Goal: Task Accomplishment & Management: Complete application form

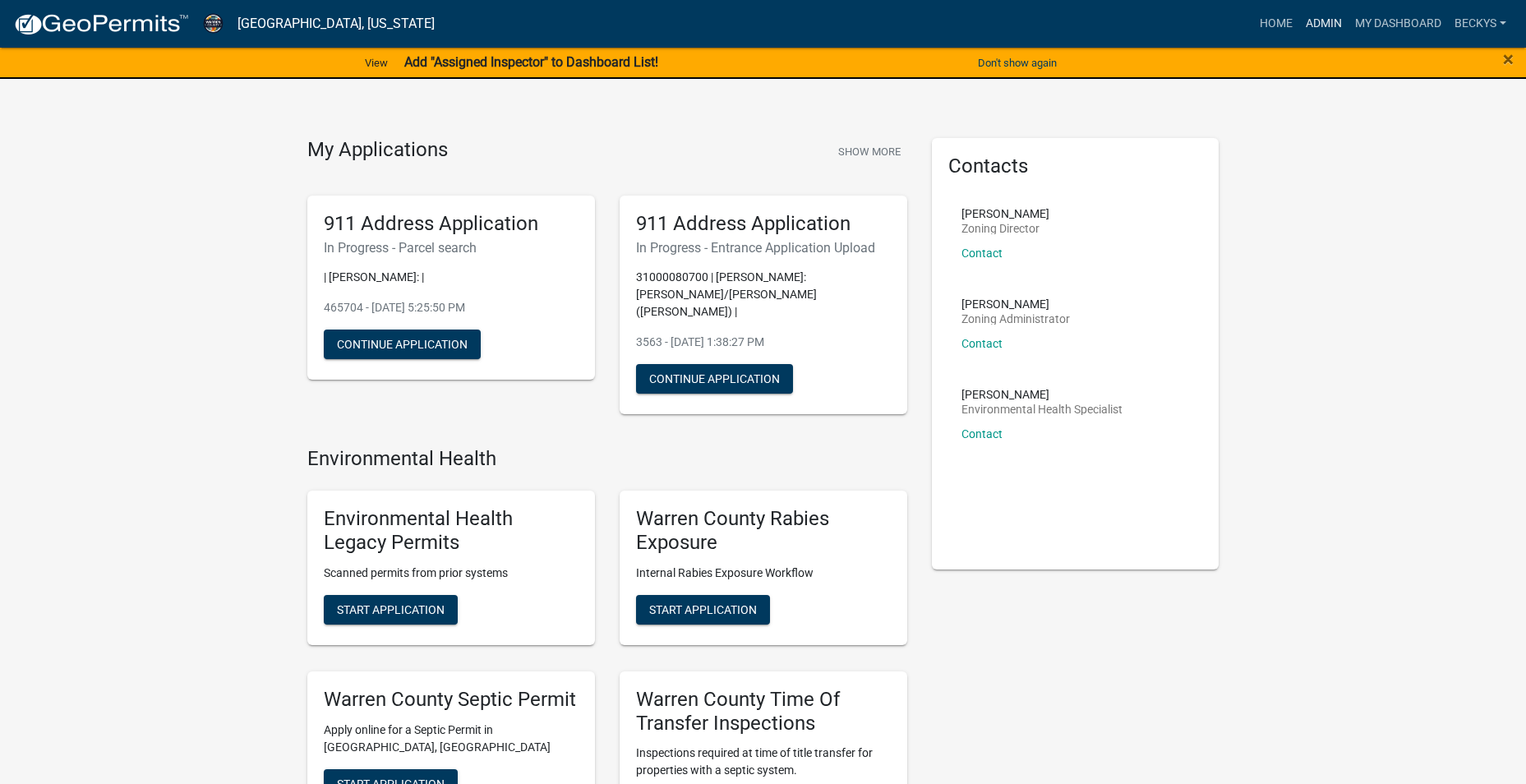
drag, startPoint x: 1324, startPoint y: 23, endPoint x: 1312, endPoint y: 31, distance: 14.4
click at [1324, 23] on link "Admin" at bounding box center [1324, 24] width 49 height 31
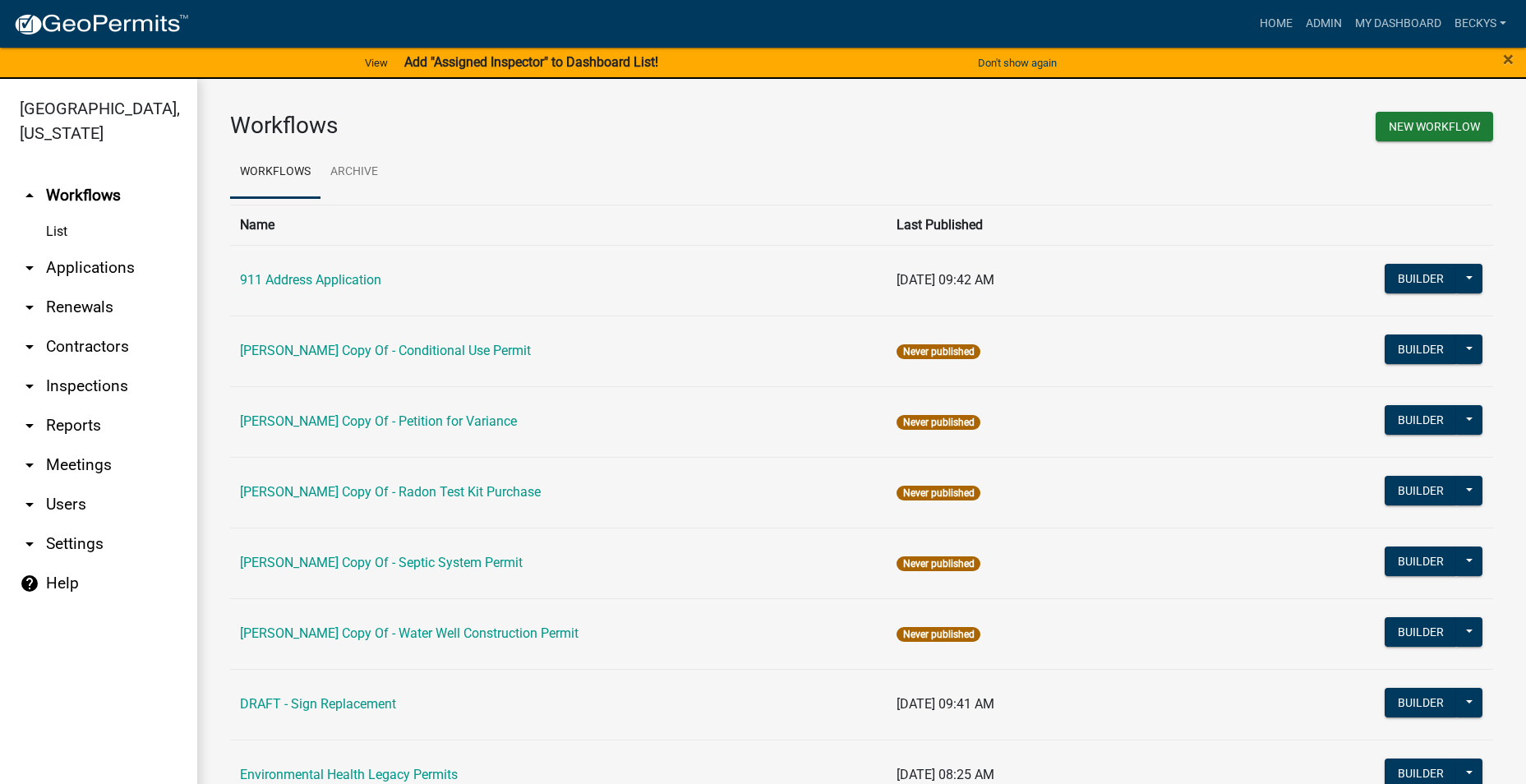
click at [82, 248] on link "arrow_drop_down Applications" at bounding box center [98, 268] width 198 height 40
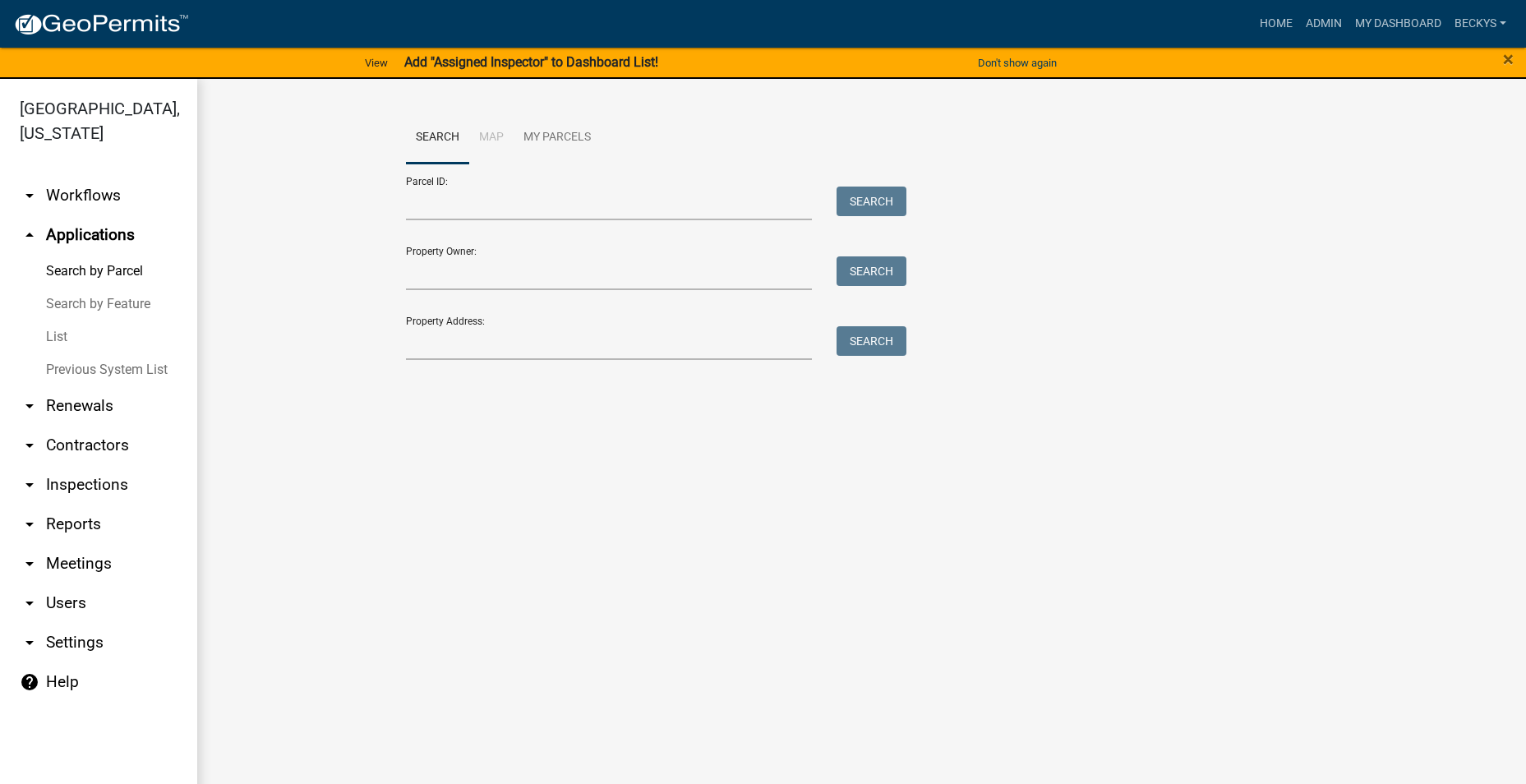
click at [57, 320] on link "List" at bounding box center [98, 336] width 198 height 33
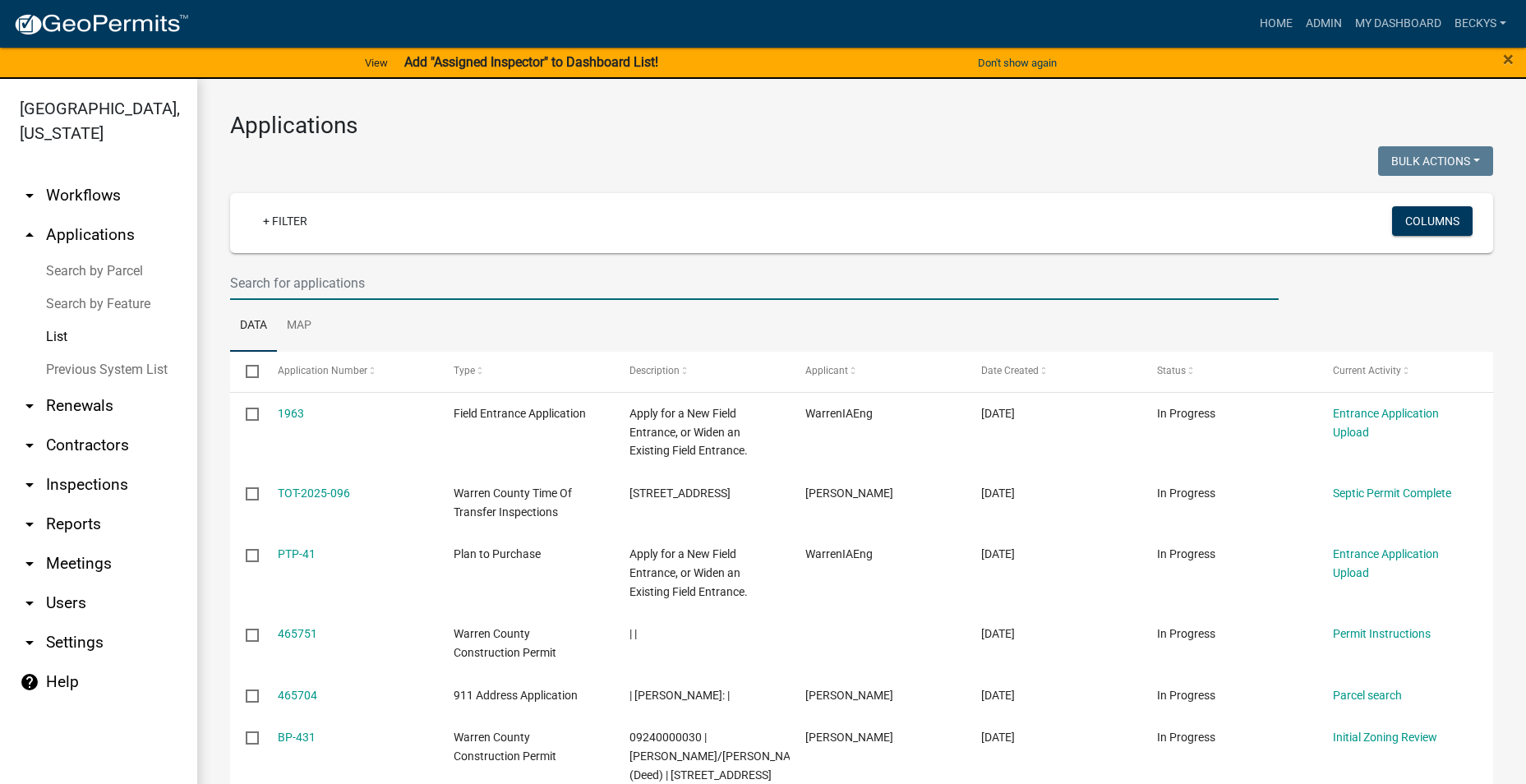
click at [237, 281] on input "text" at bounding box center [754, 283] width 1049 height 34
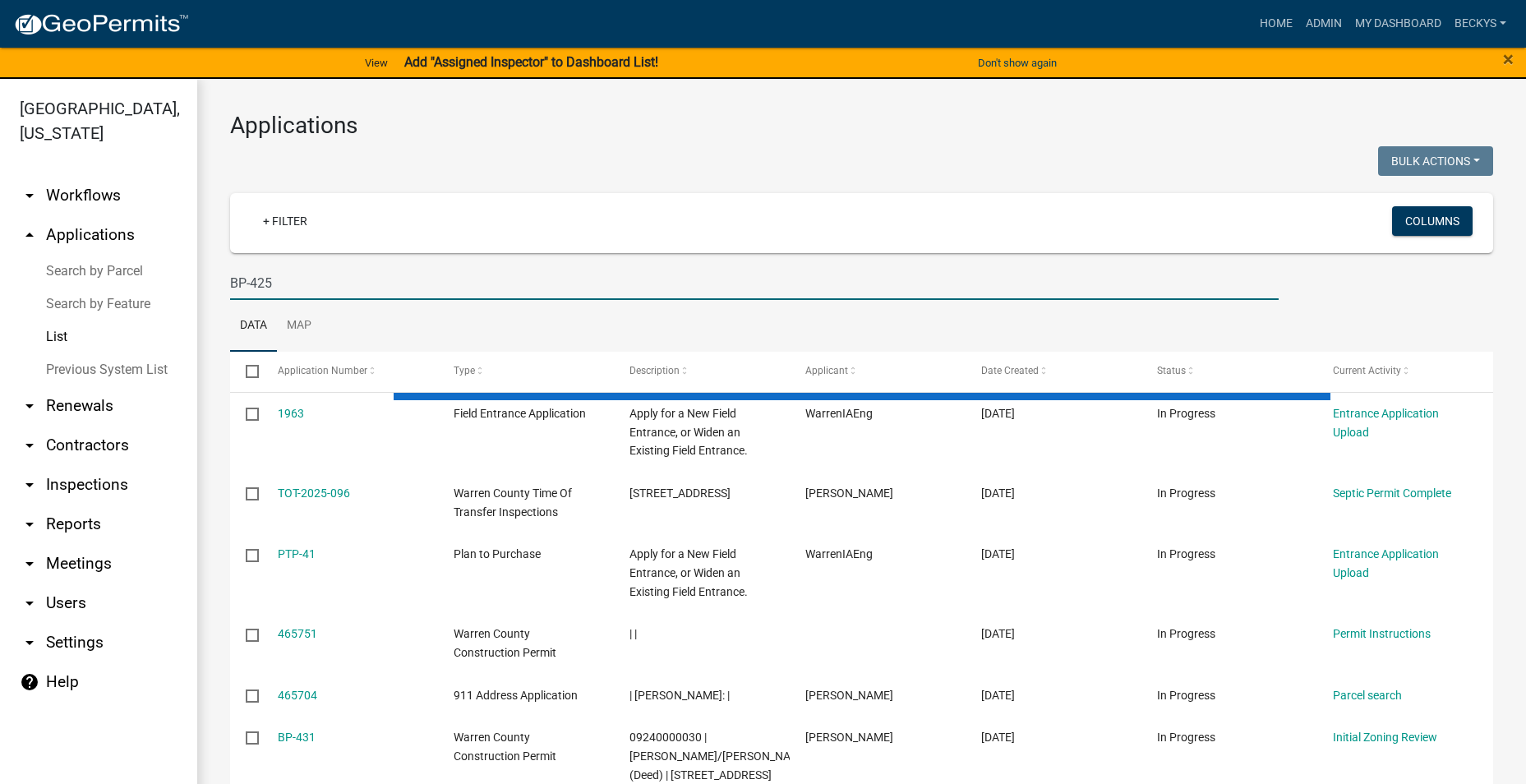
type input "BP-425"
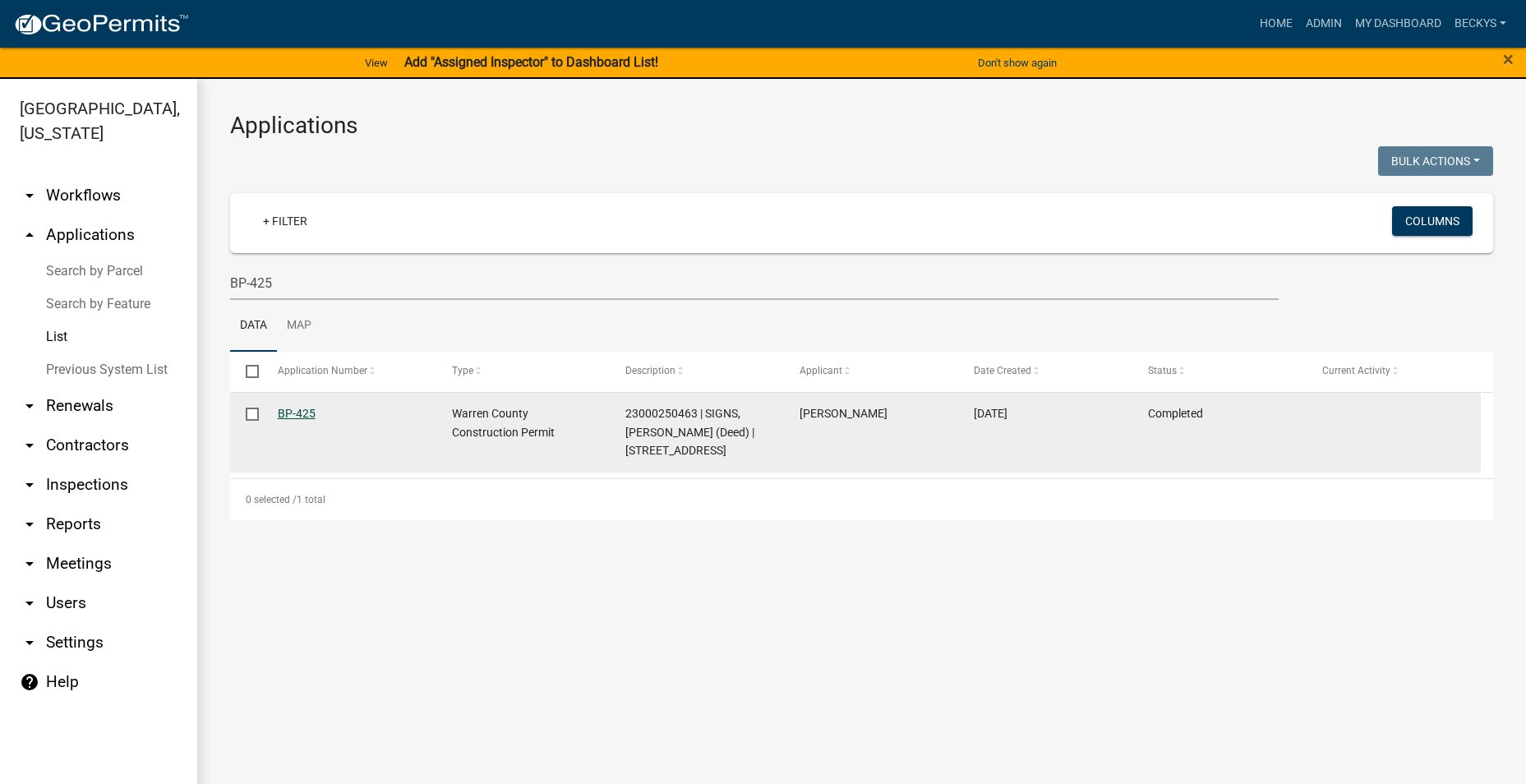
click at [283, 414] on link "BP-425" at bounding box center [297, 414] width 38 height 14
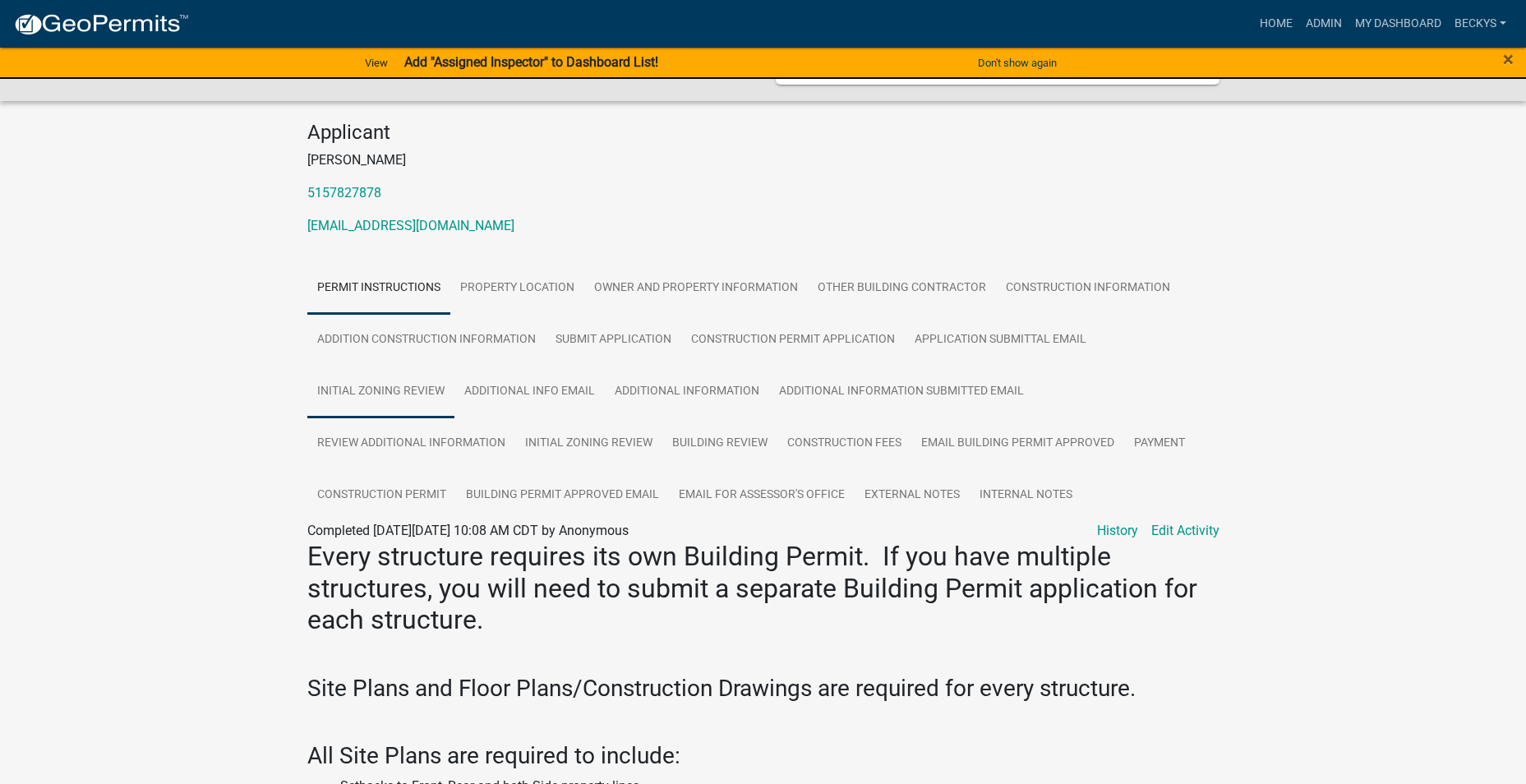
scroll to position [164, 0]
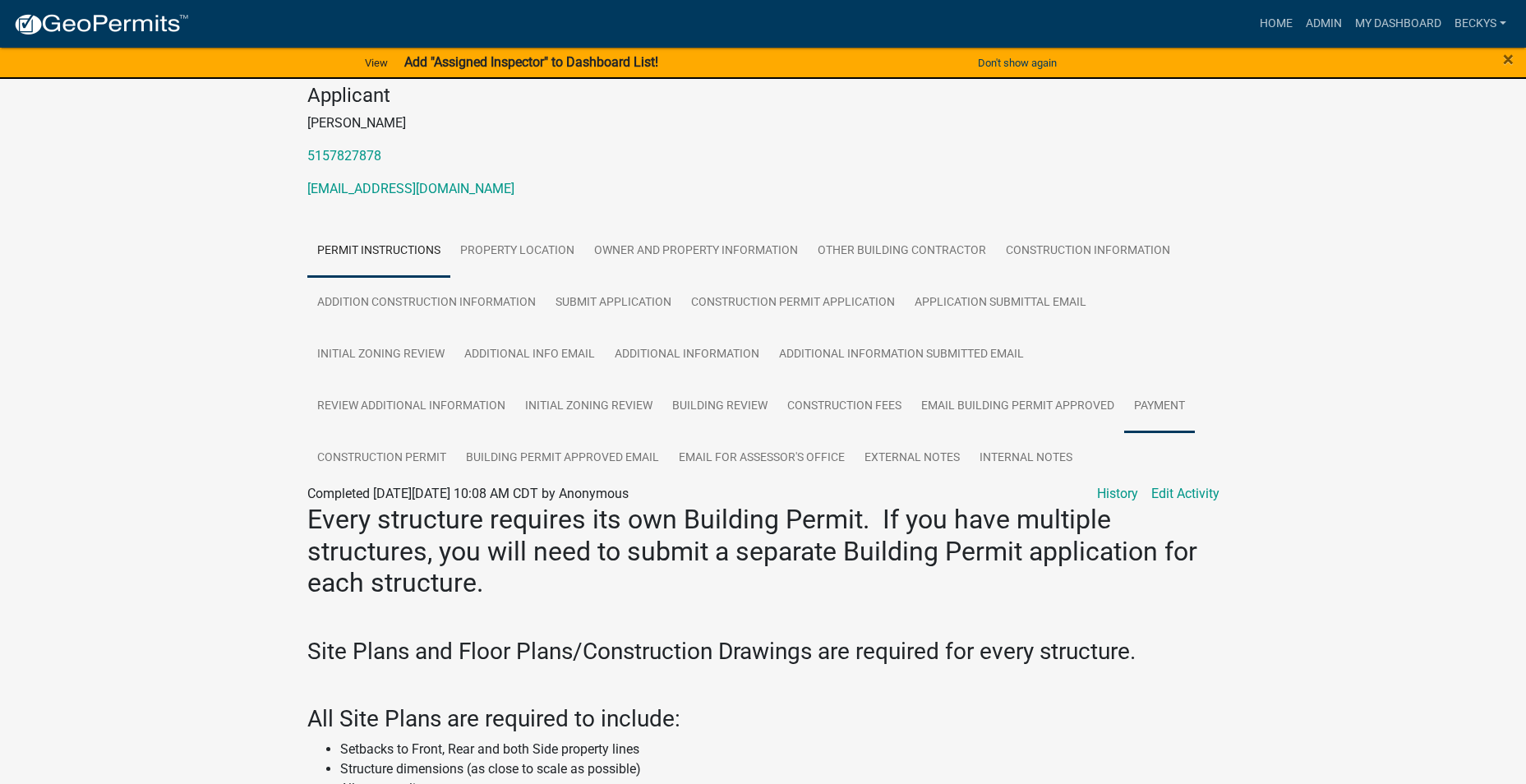
drag, startPoint x: 1139, startPoint y: 403, endPoint x: 1123, endPoint y: 418, distance: 21.9
click at [1139, 402] on link "Payment" at bounding box center [1159, 407] width 70 height 53
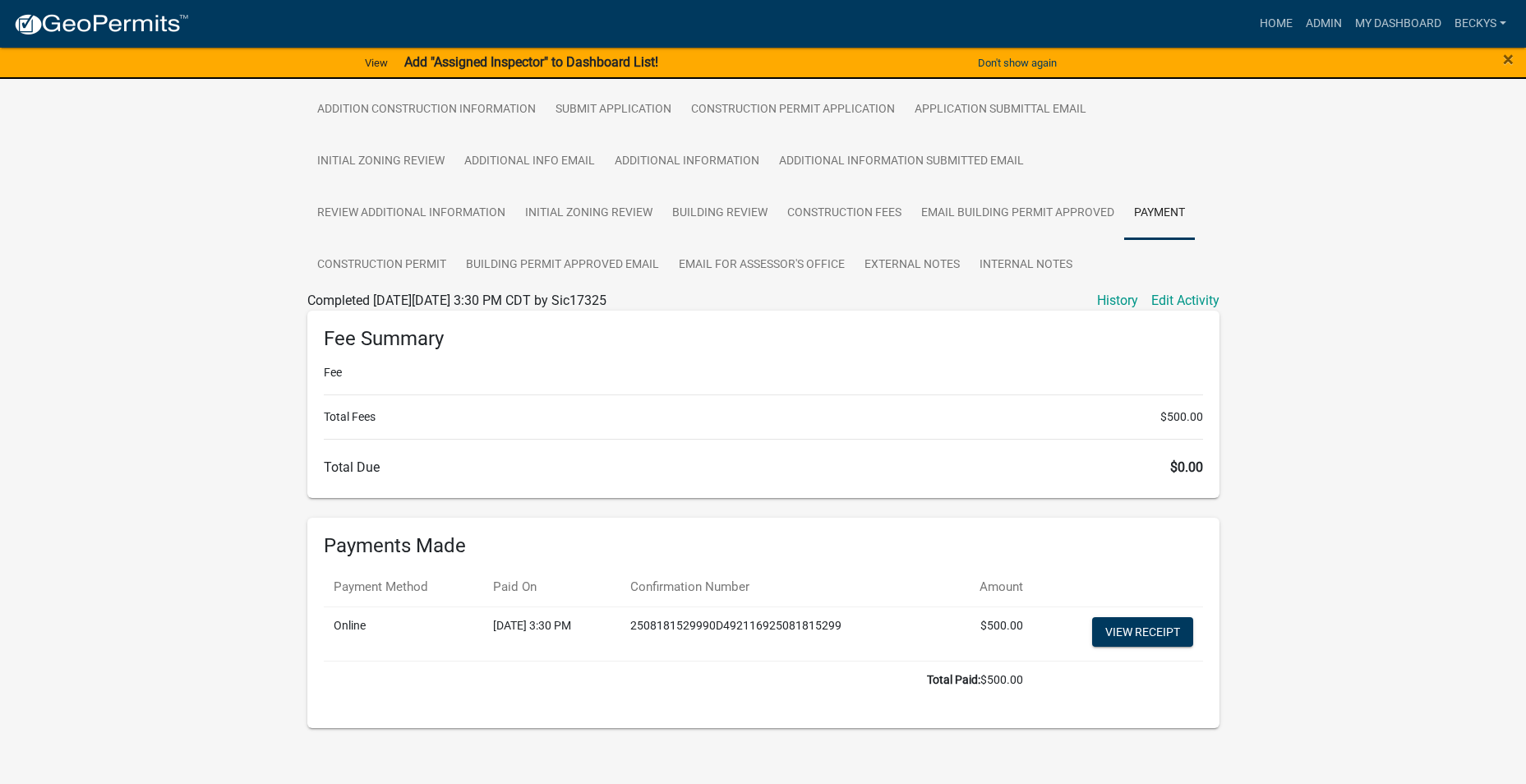
scroll to position [370, 0]
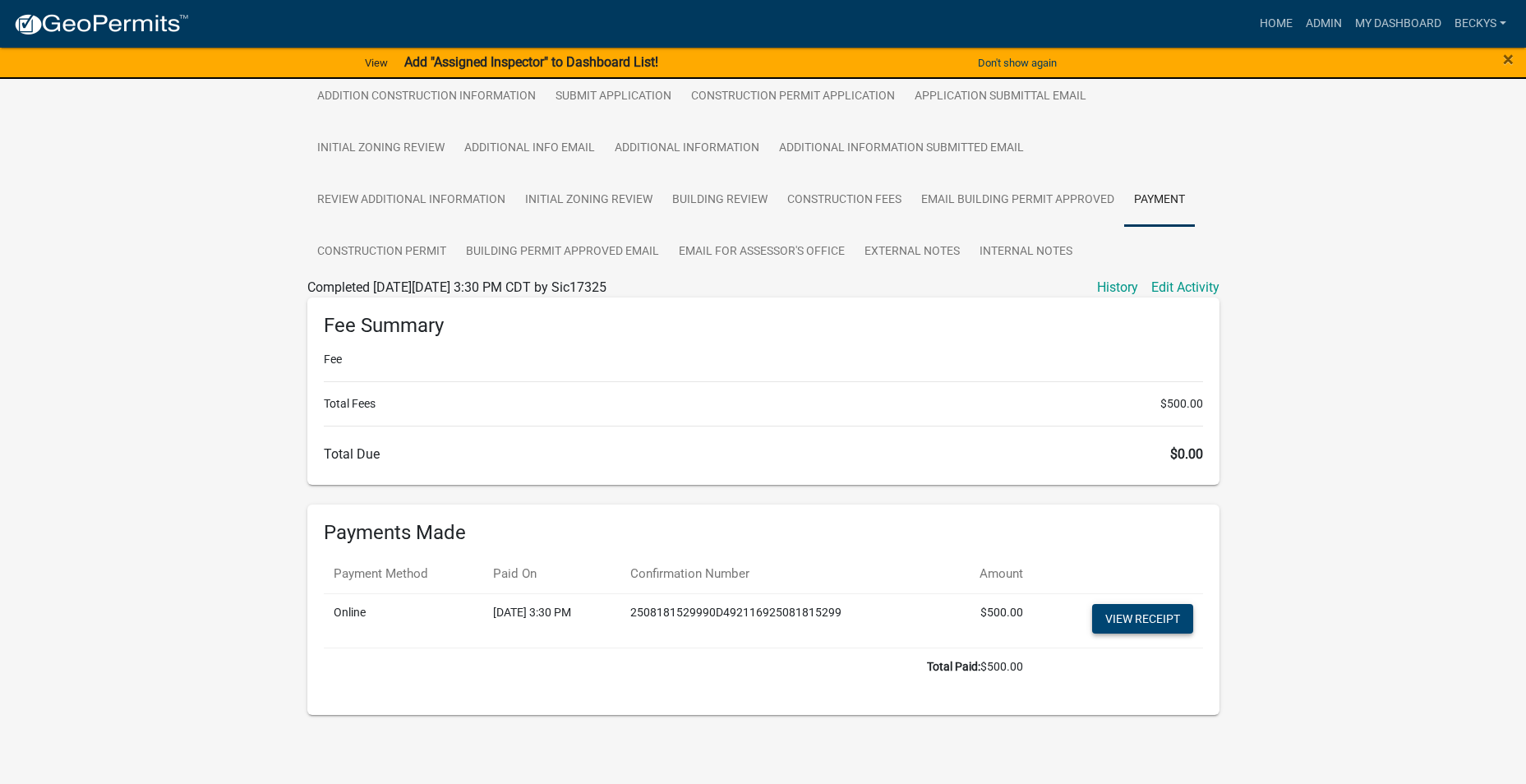
click at [1133, 615] on link "View receipt" at bounding box center [1142, 619] width 101 height 30
click at [1129, 616] on link "View receipt" at bounding box center [1142, 619] width 101 height 30
click at [1124, 612] on link "View receipt" at bounding box center [1142, 619] width 101 height 30
click at [1145, 620] on link "View receipt" at bounding box center [1142, 619] width 101 height 30
click at [1328, 14] on link "Admin" at bounding box center [1324, 24] width 49 height 31
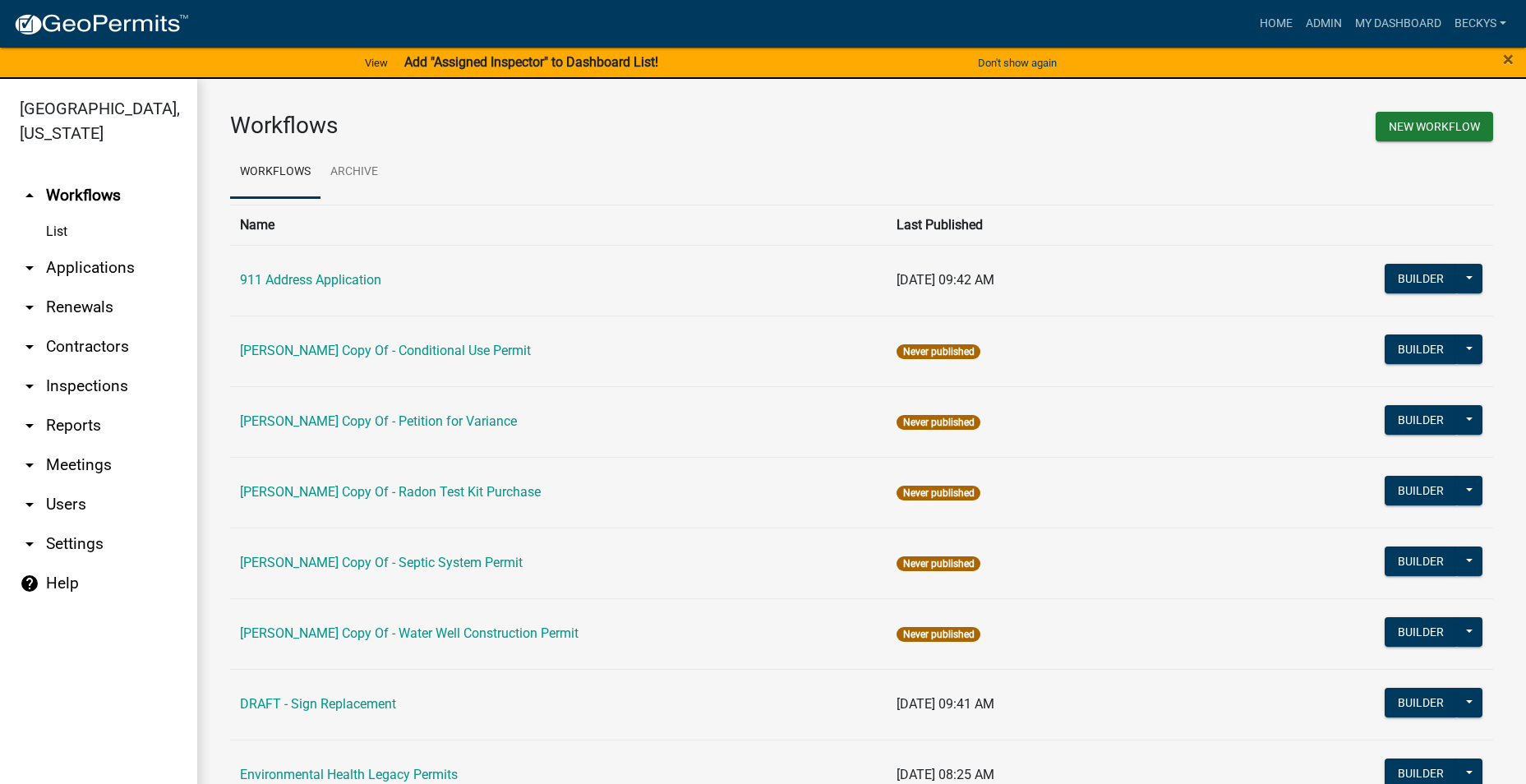
click at [81, 248] on link "arrow_drop_down Applications" at bounding box center [98, 268] width 198 height 40
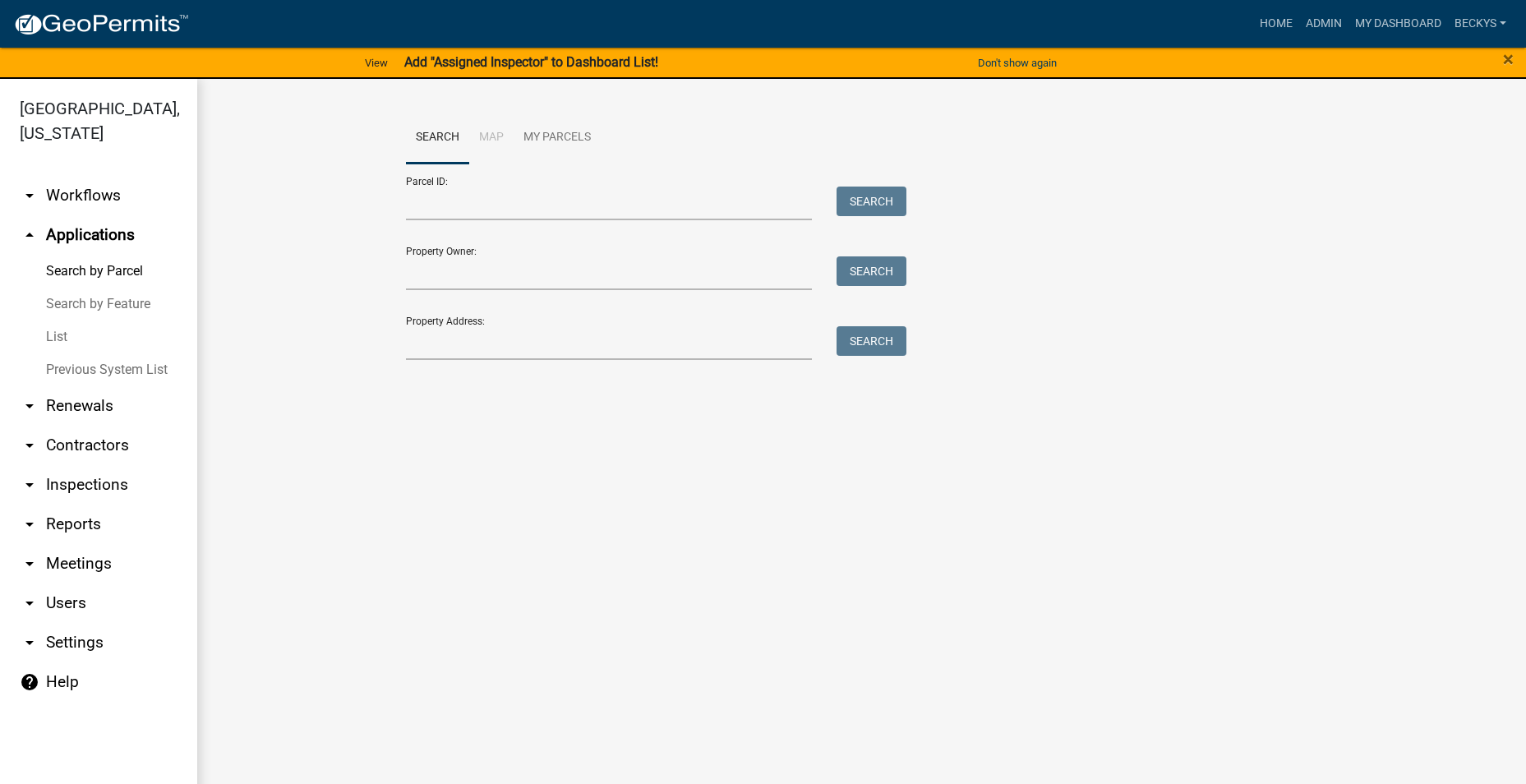
click at [56, 320] on link "List" at bounding box center [98, 336] width 198 height 33
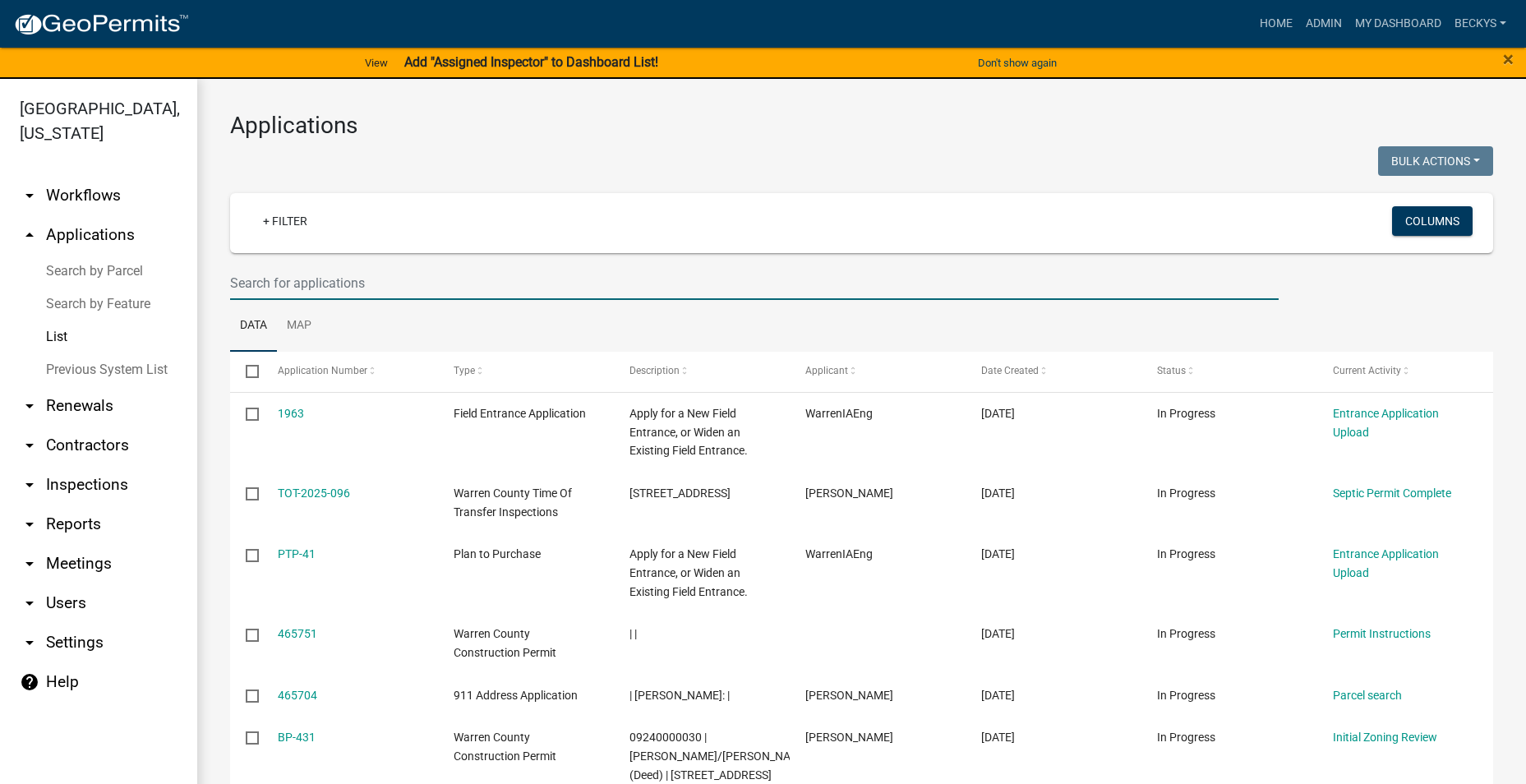
click at [253, 278] on input "text" at bounding box center [754, 283] width 1049 height 34
type input "4"
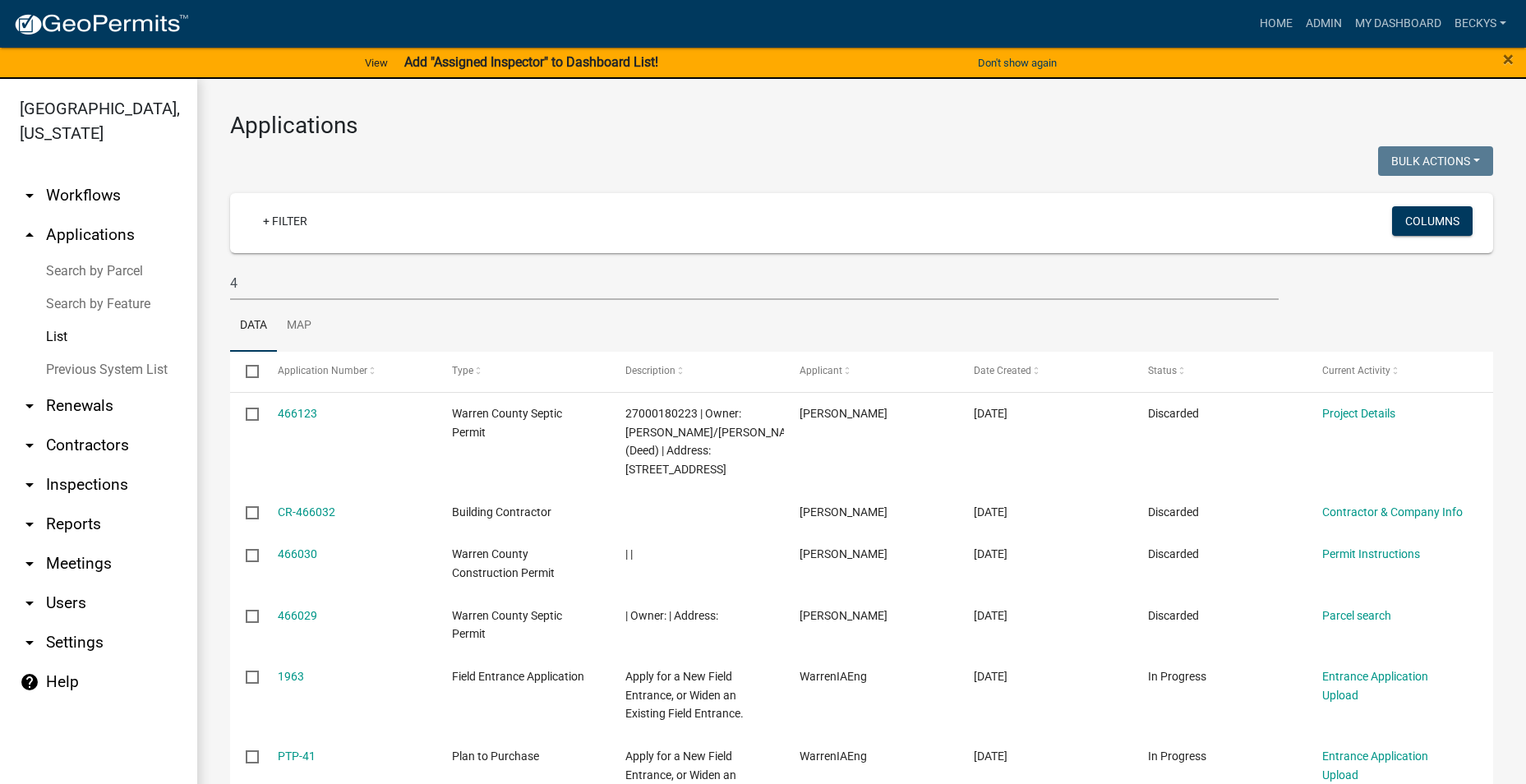
click at [183, 465] on link "arrow_drop_down Inspections" at bounding box center [98, 485] width 198 height 40
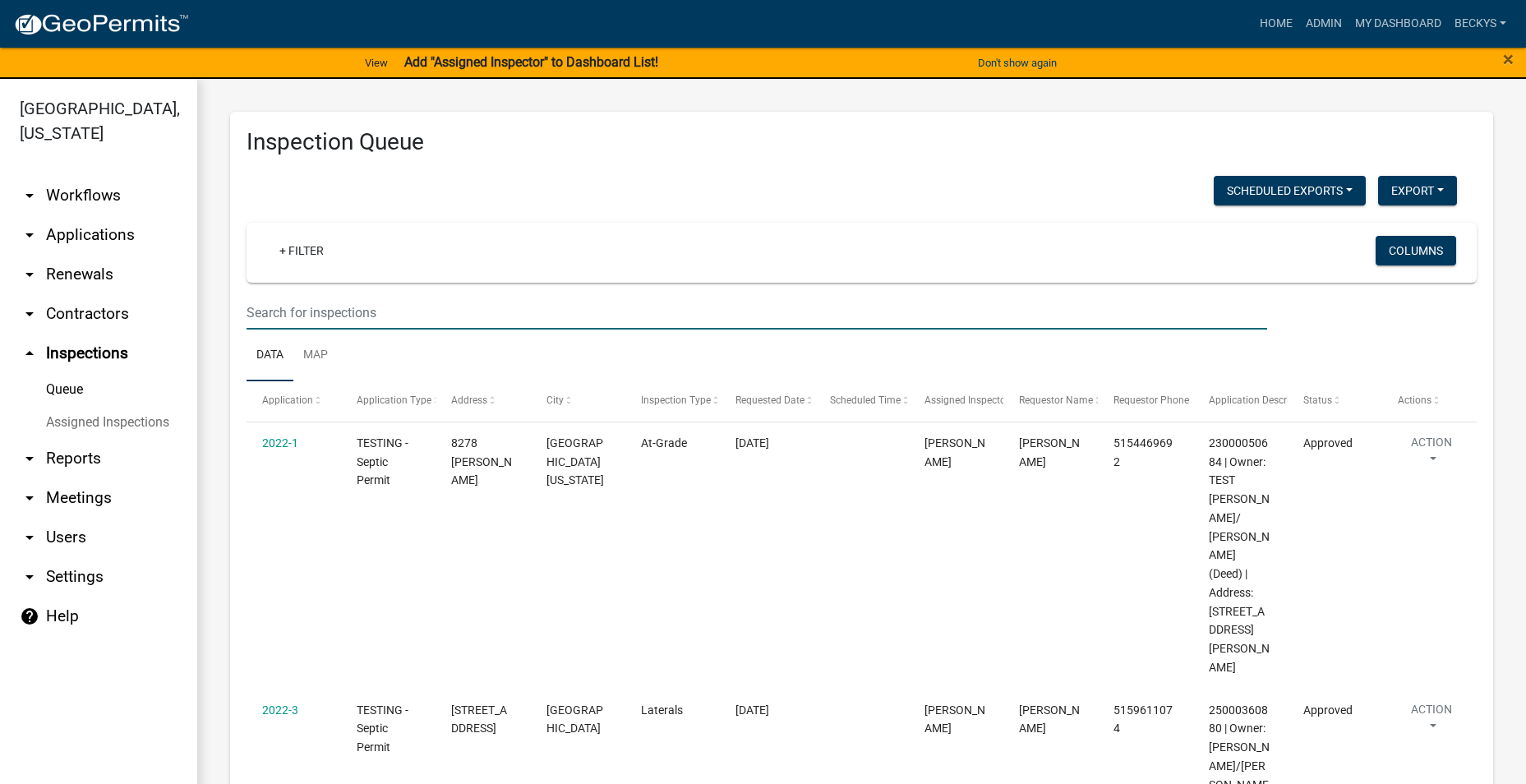
click at [258, 310] on input "text" at bounding box center [757, 313] width 1021 height 34
type input "BP-427"
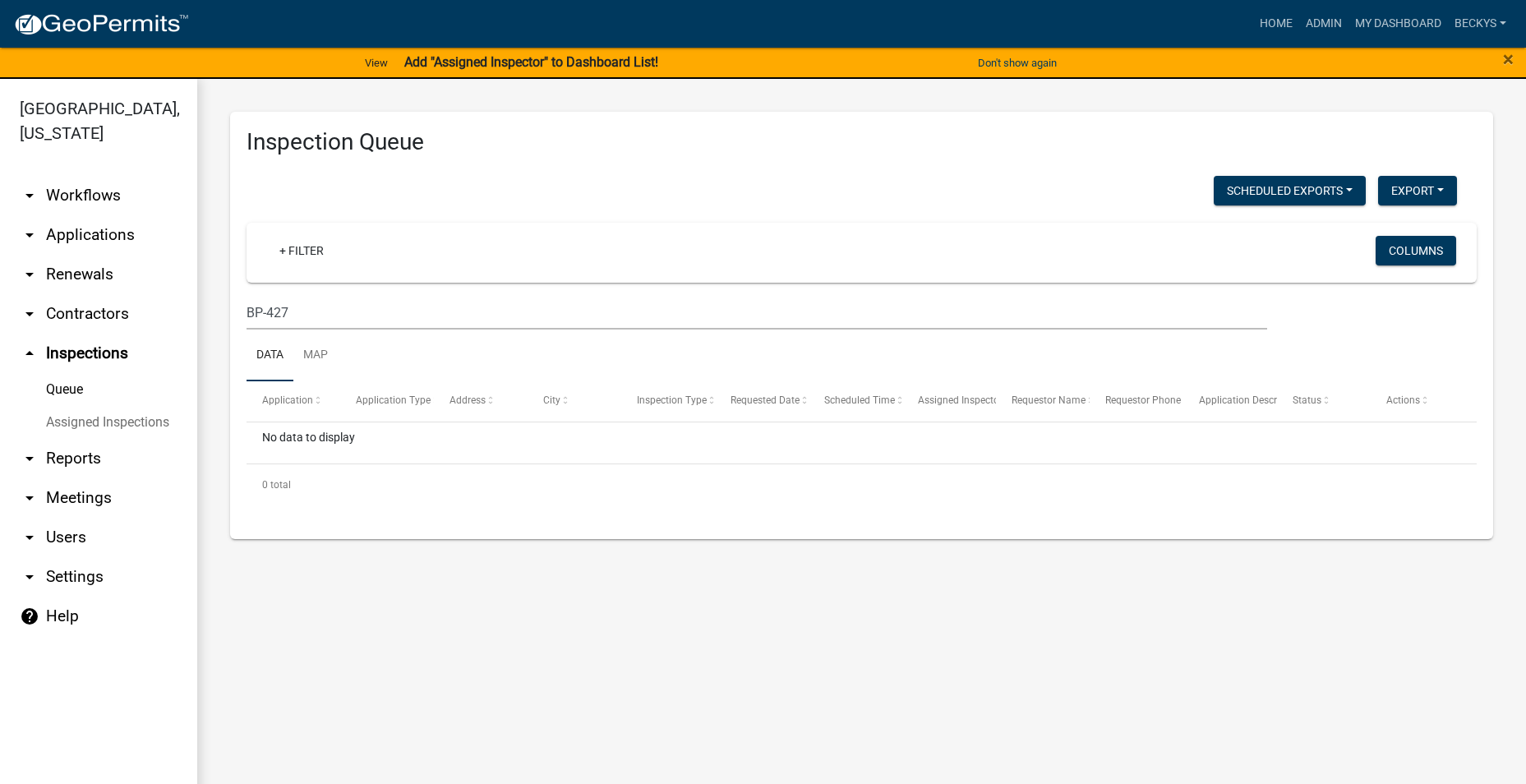
click at [71, 255] on link "arrow_drop_down Renewals" at bounding box center [98, 275] width 198 height 40
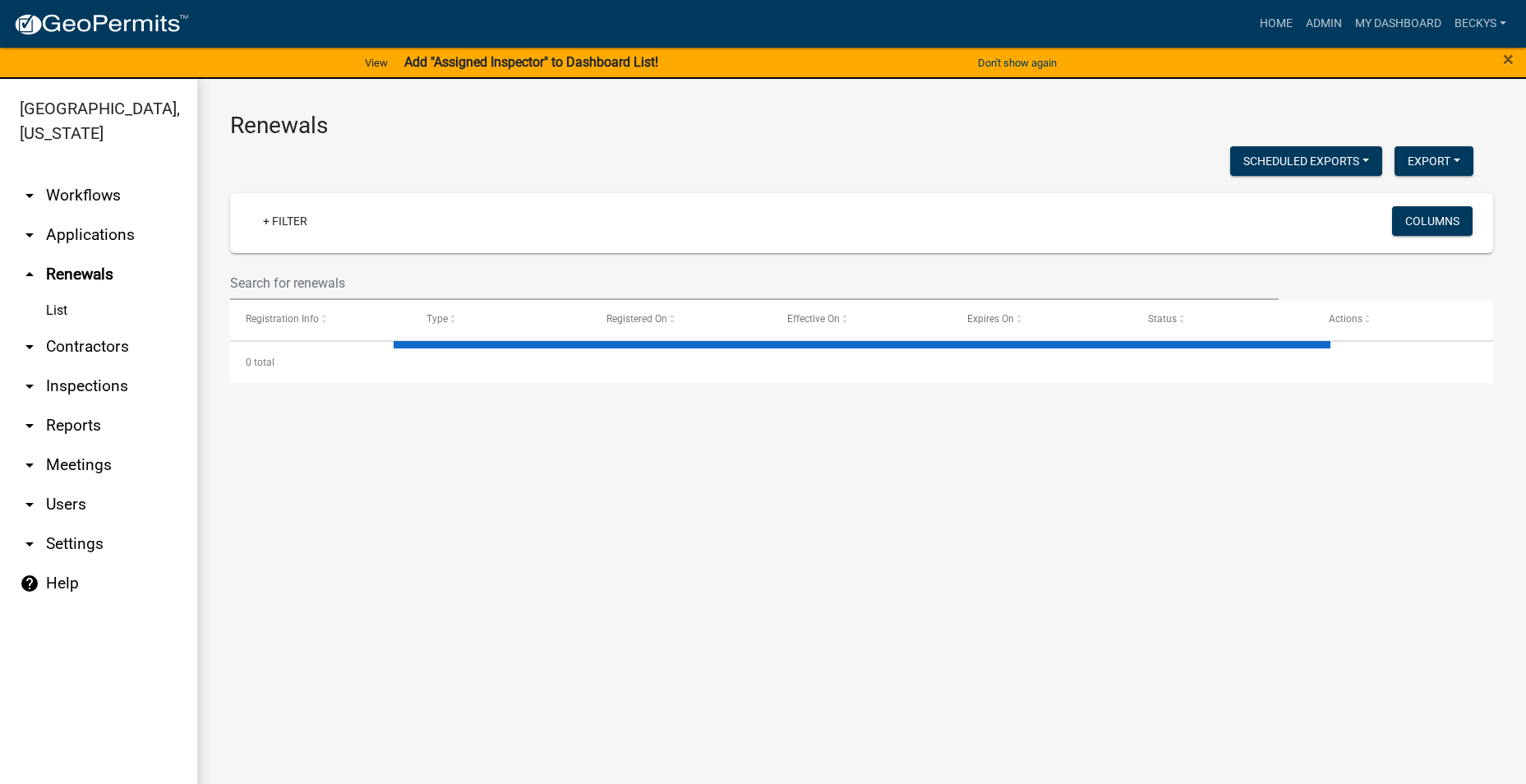
click at [70, 215] on link "arrow_drop_down Applications" at bounding box center [98, 235] width 198 height 40
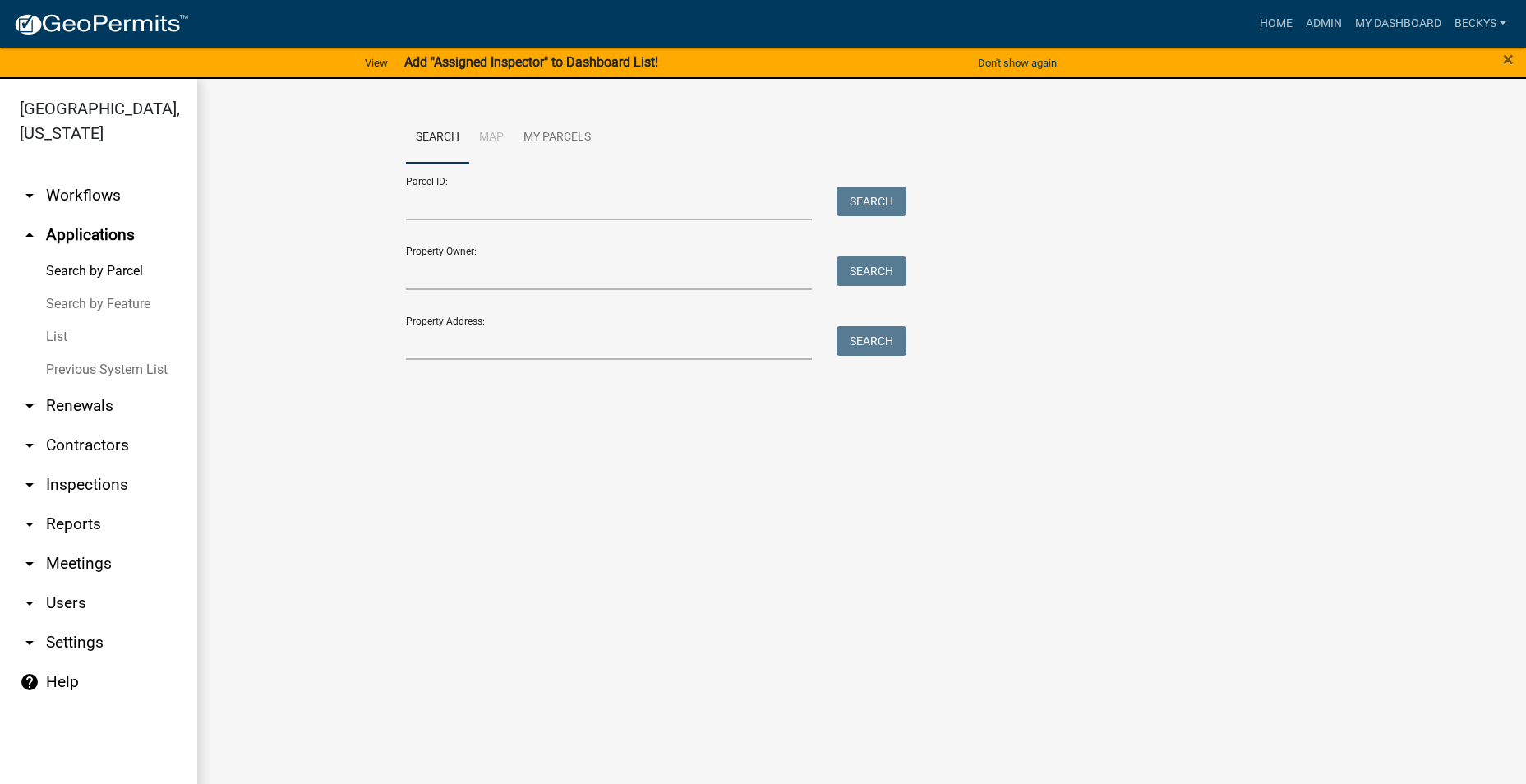
click at [57, 320] on link "List" at bounding box center [98, 336] width 198 height 33
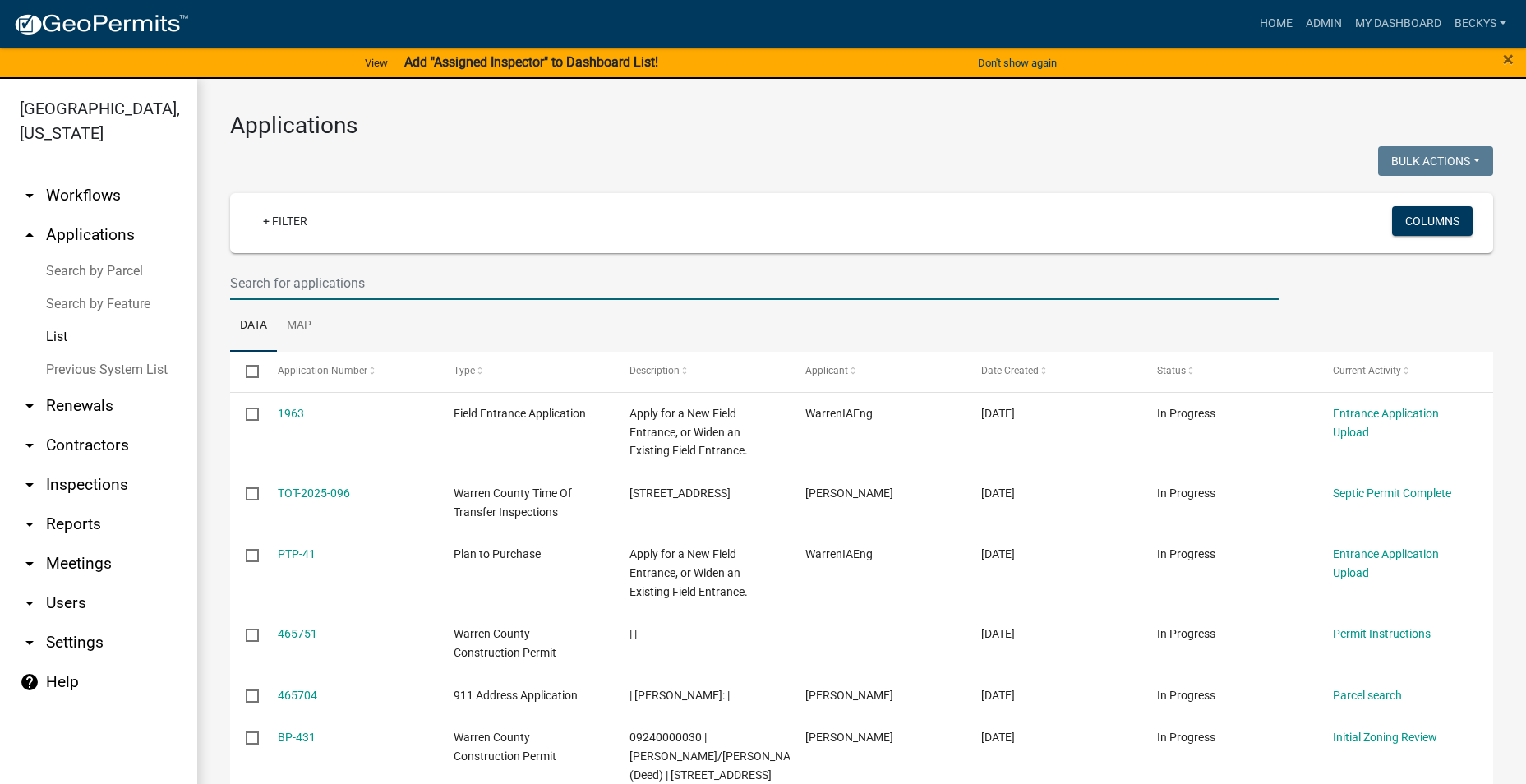
click at [246, 281] on input "text" at bounding box center [754, 283] width 1049 height 34
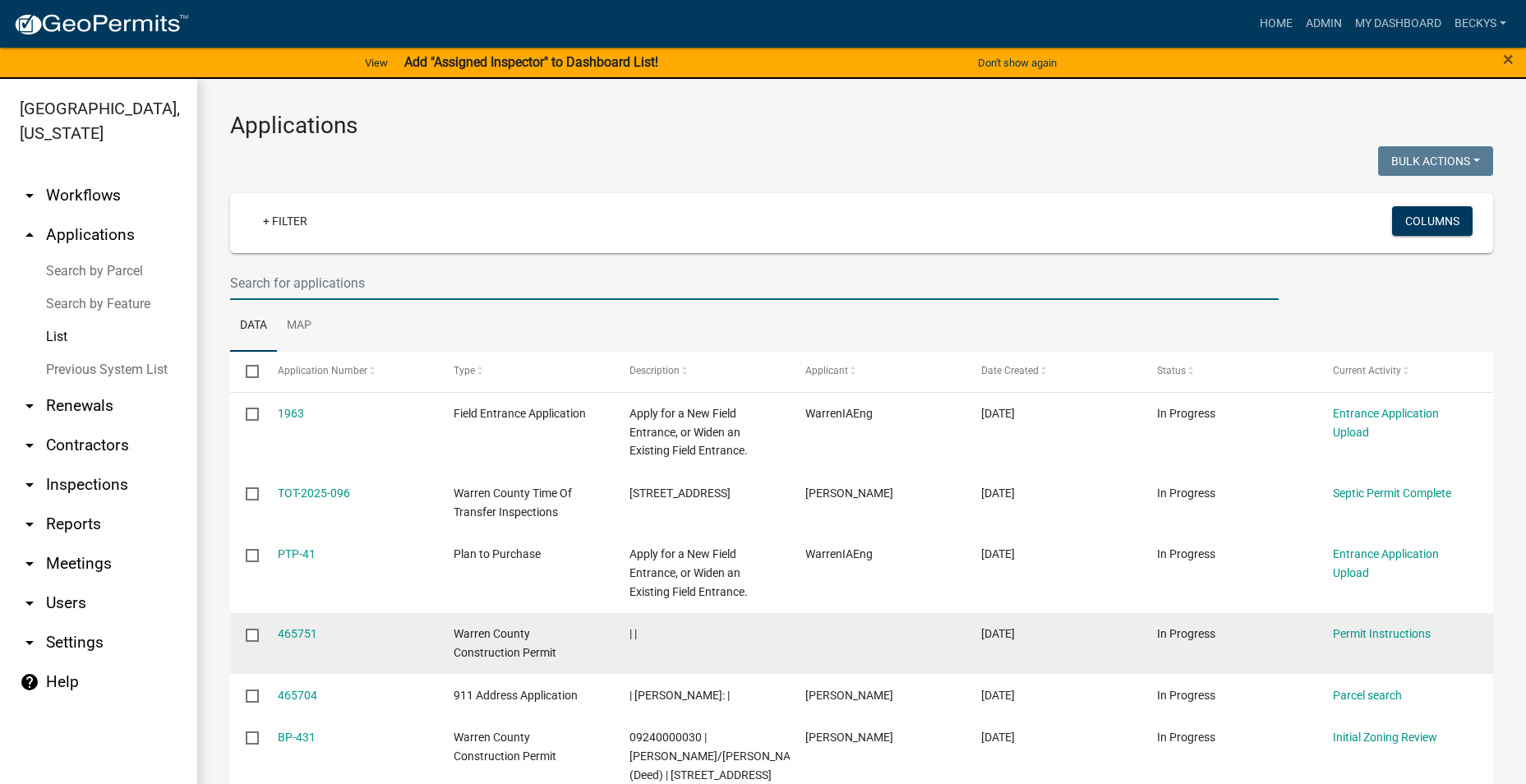
click at [359, 620] on datatable-body-cell "465751" at bounding box center [348, 643] width 175 height 61
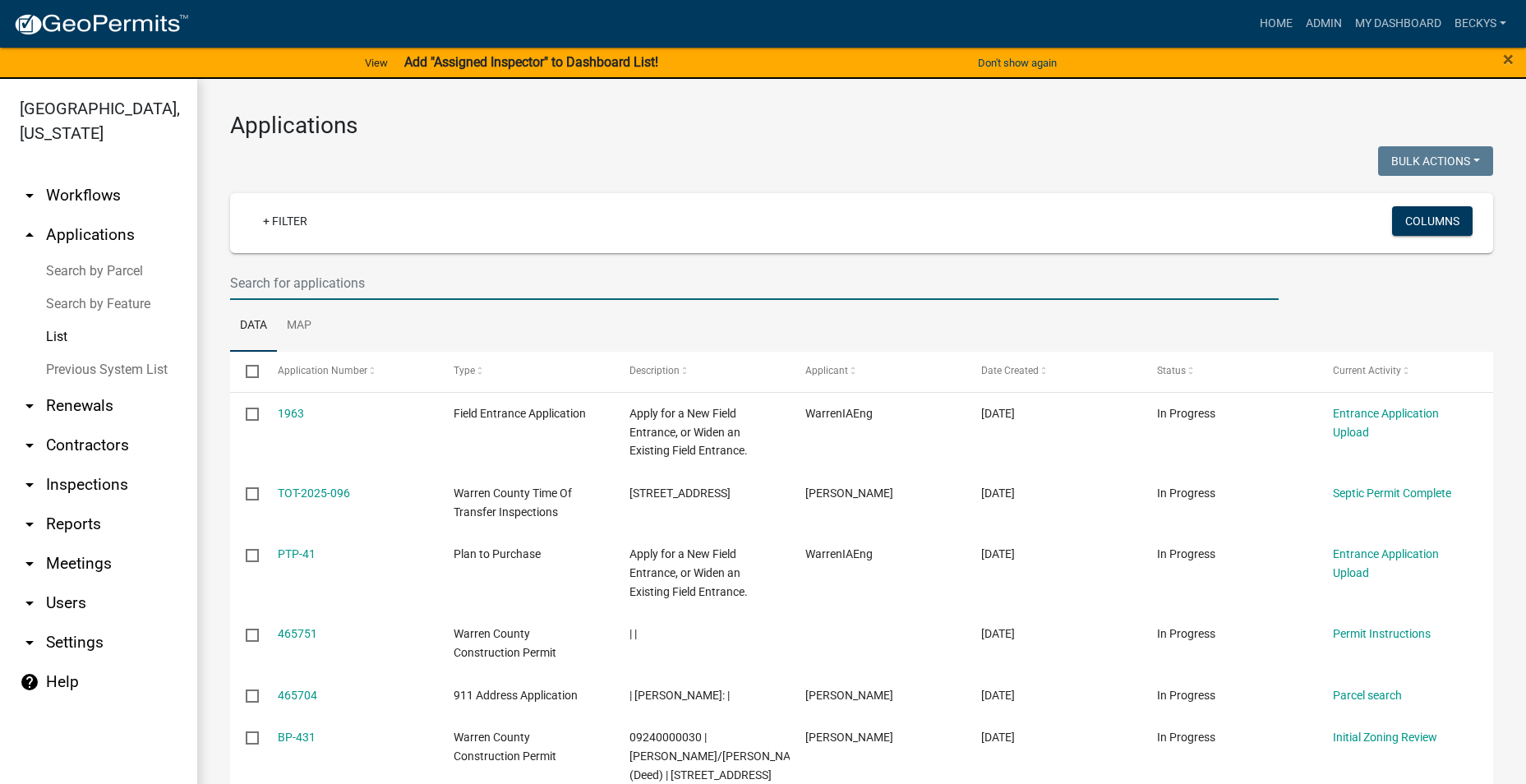
click at [248, 286] on input "text" at bounding box center [754, 283] width 1049 height 34
type input "BP-427"
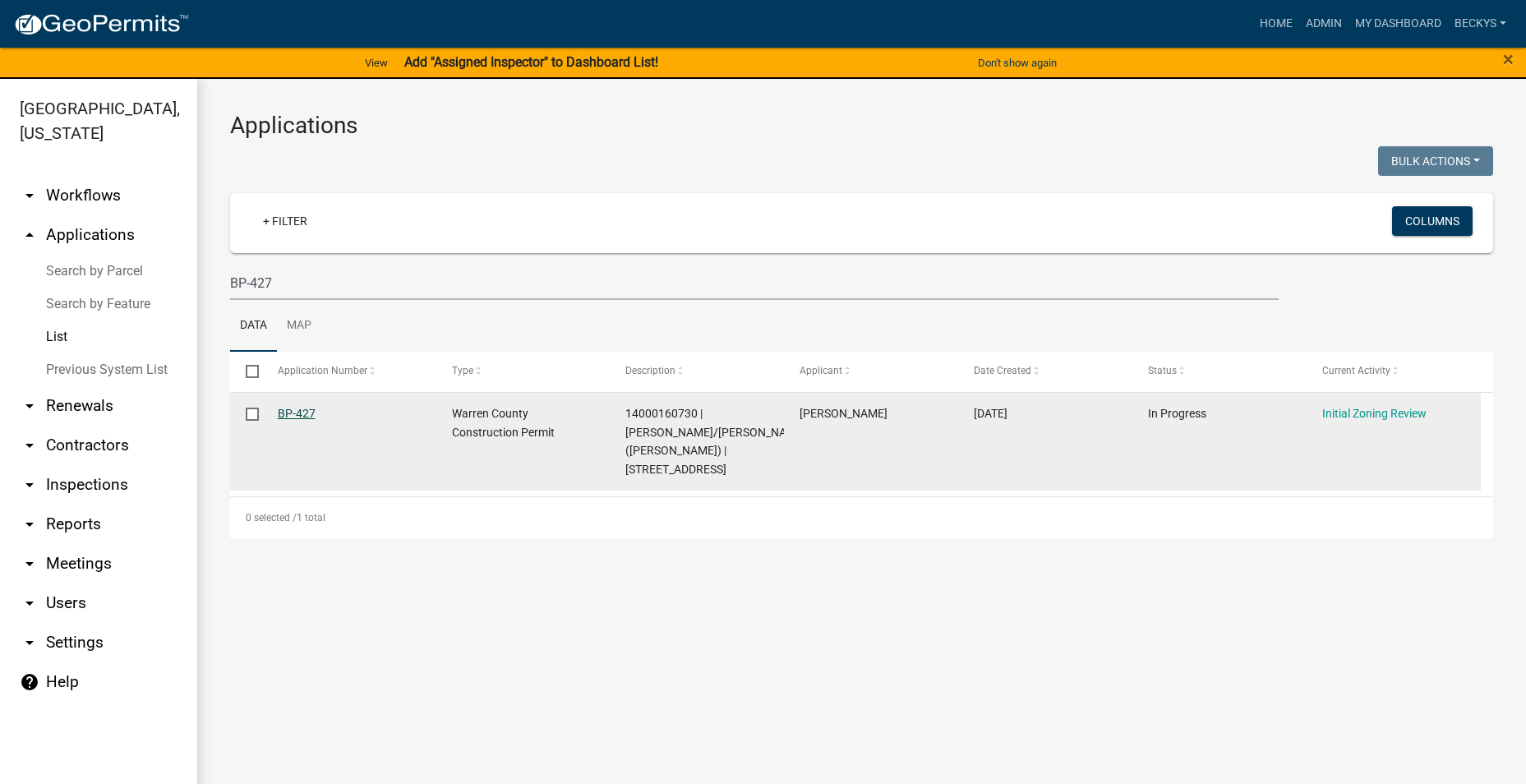
click at [285, 411] on link "BP-427" at bounding box center [297, 414] width 38 height 14
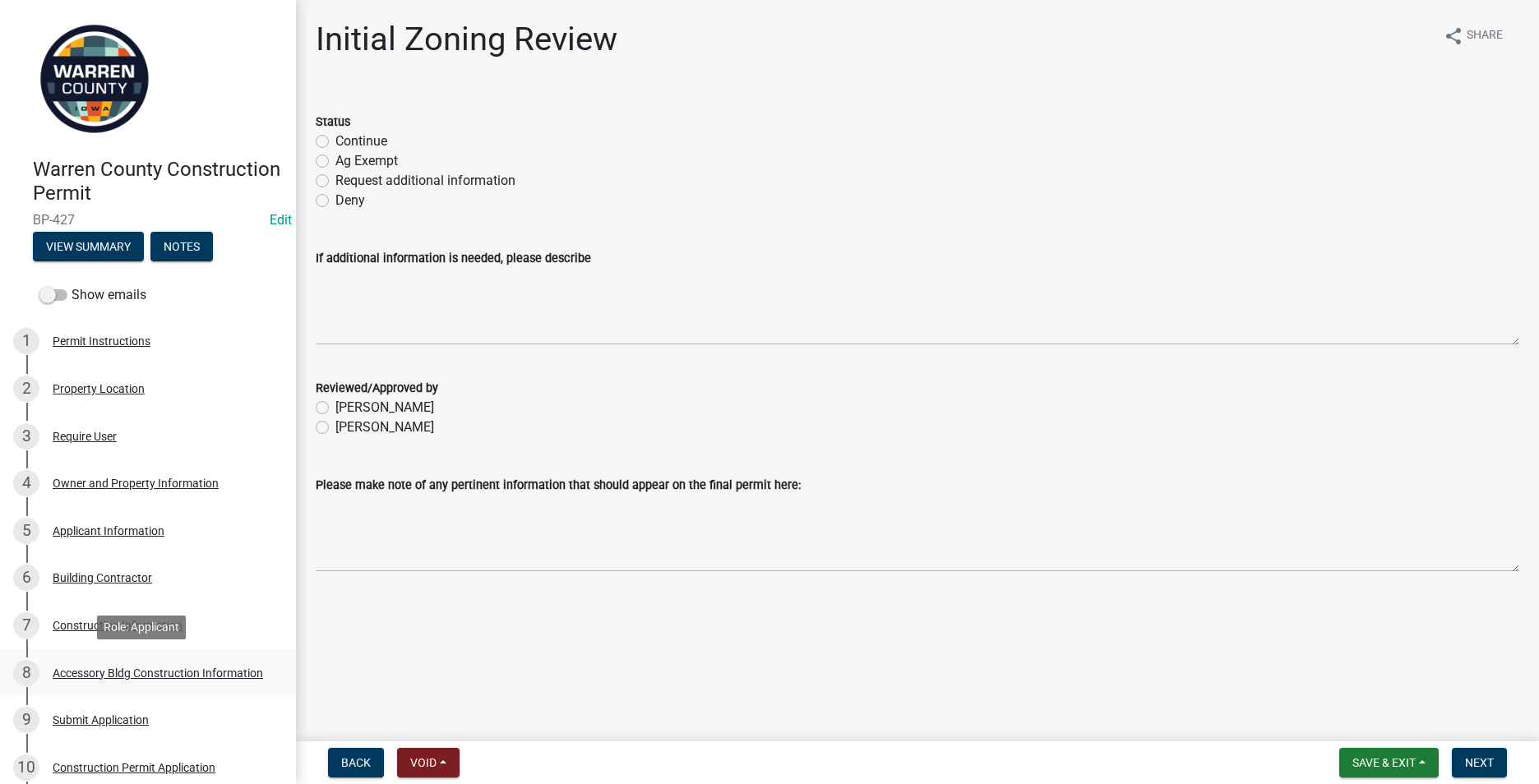
click at [97, 667] on div "Accessory Bldg Construction Information" at bounding box center [158, 673] width 210 height 12
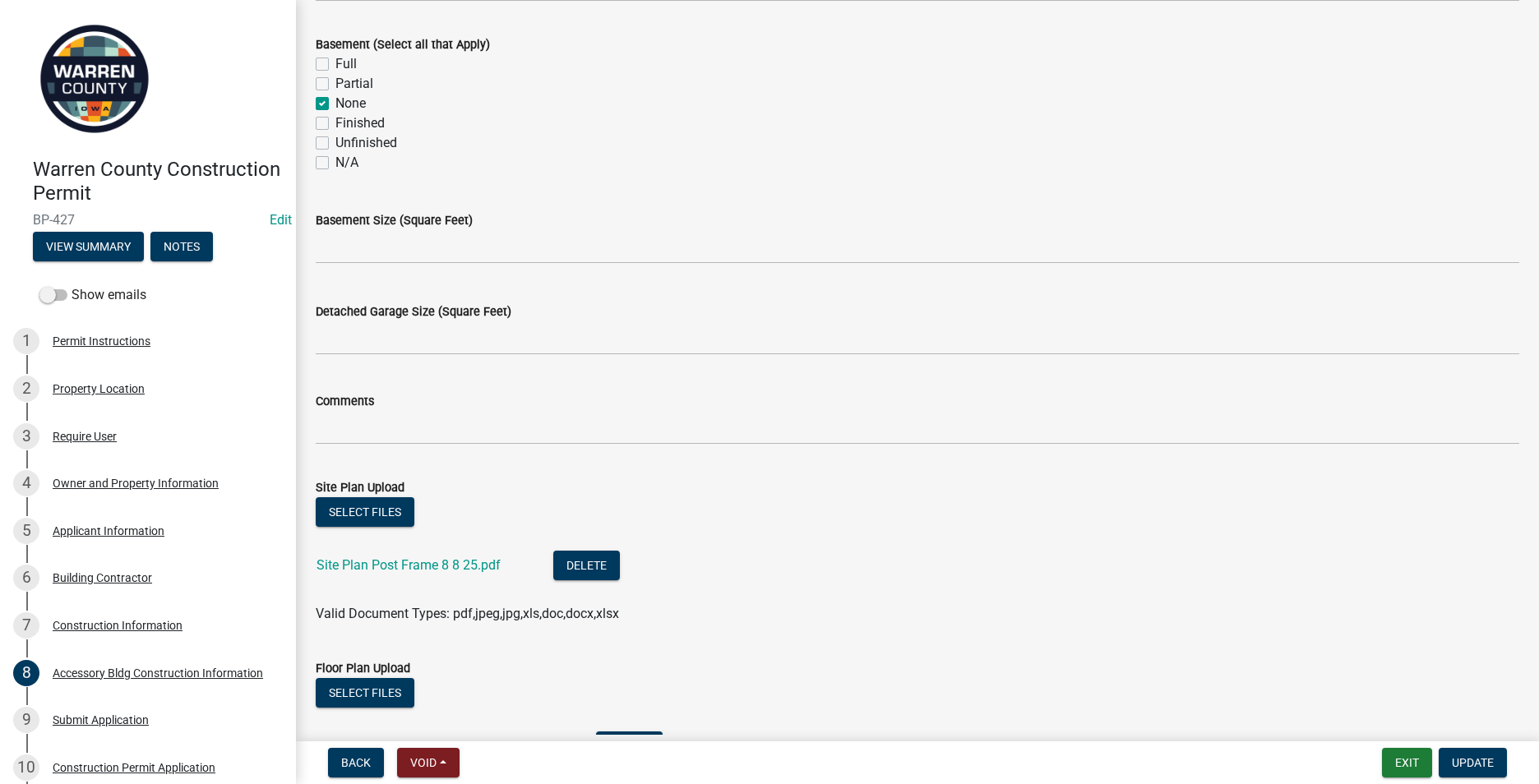
scroll to position [739, 0]
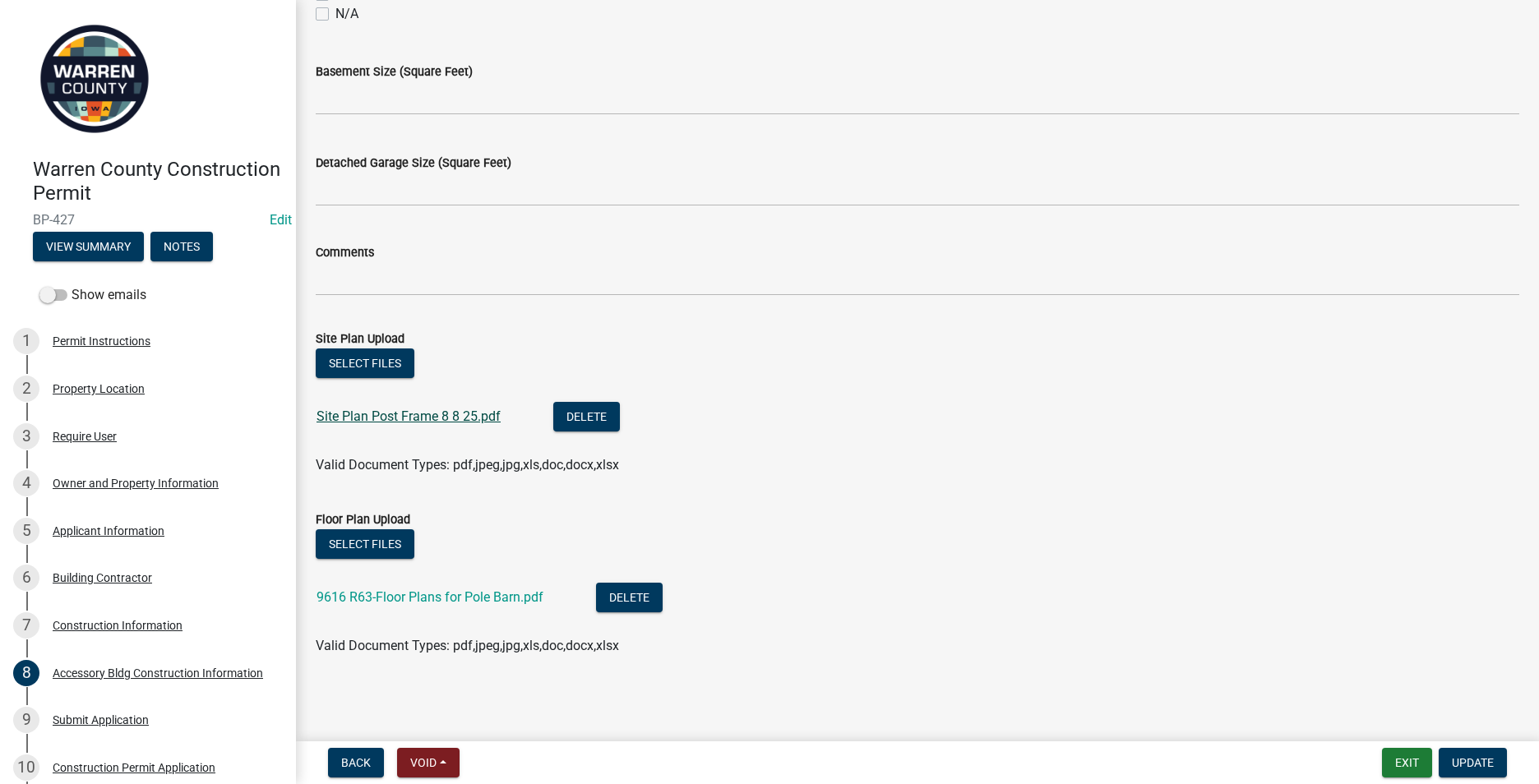
click at [356, 410] on link "Site Plan Post Frame 8 8 25.pdf" at bounding box center [408, 416] width 184 height 15
click at [382, 592] on link "9616 R63-Floor Plans for Pole Barn.pdf" at bounding box center [430, 597] width 227 height 15
click at [87, 479] on div "Owner and Property Information" at bounding box center [136, 483] width 166 height 12
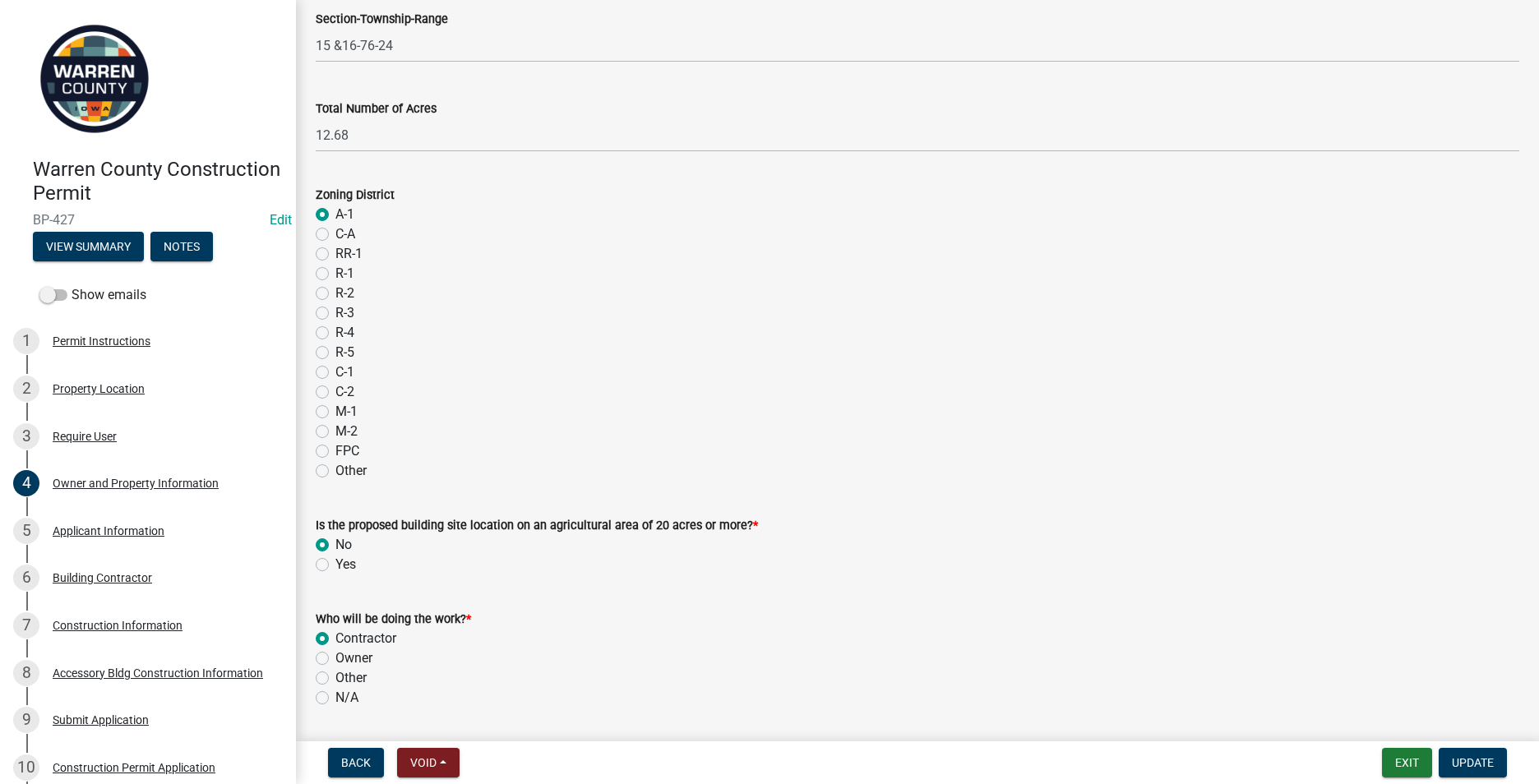
scroll to position [1284, 0]
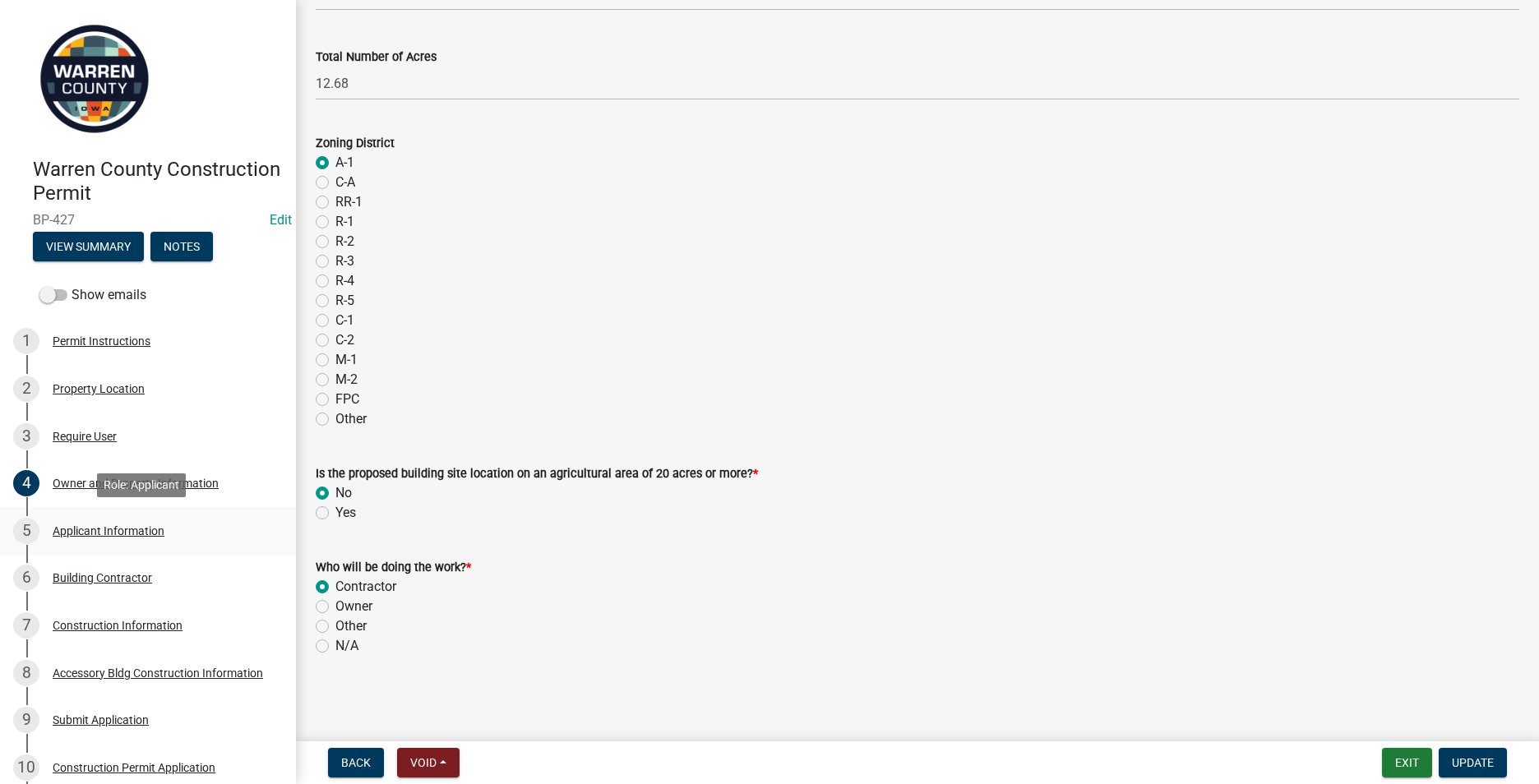
click at [93, 536] on div "Applicant Information" at bounding box center [109, 531] width 112 height 12
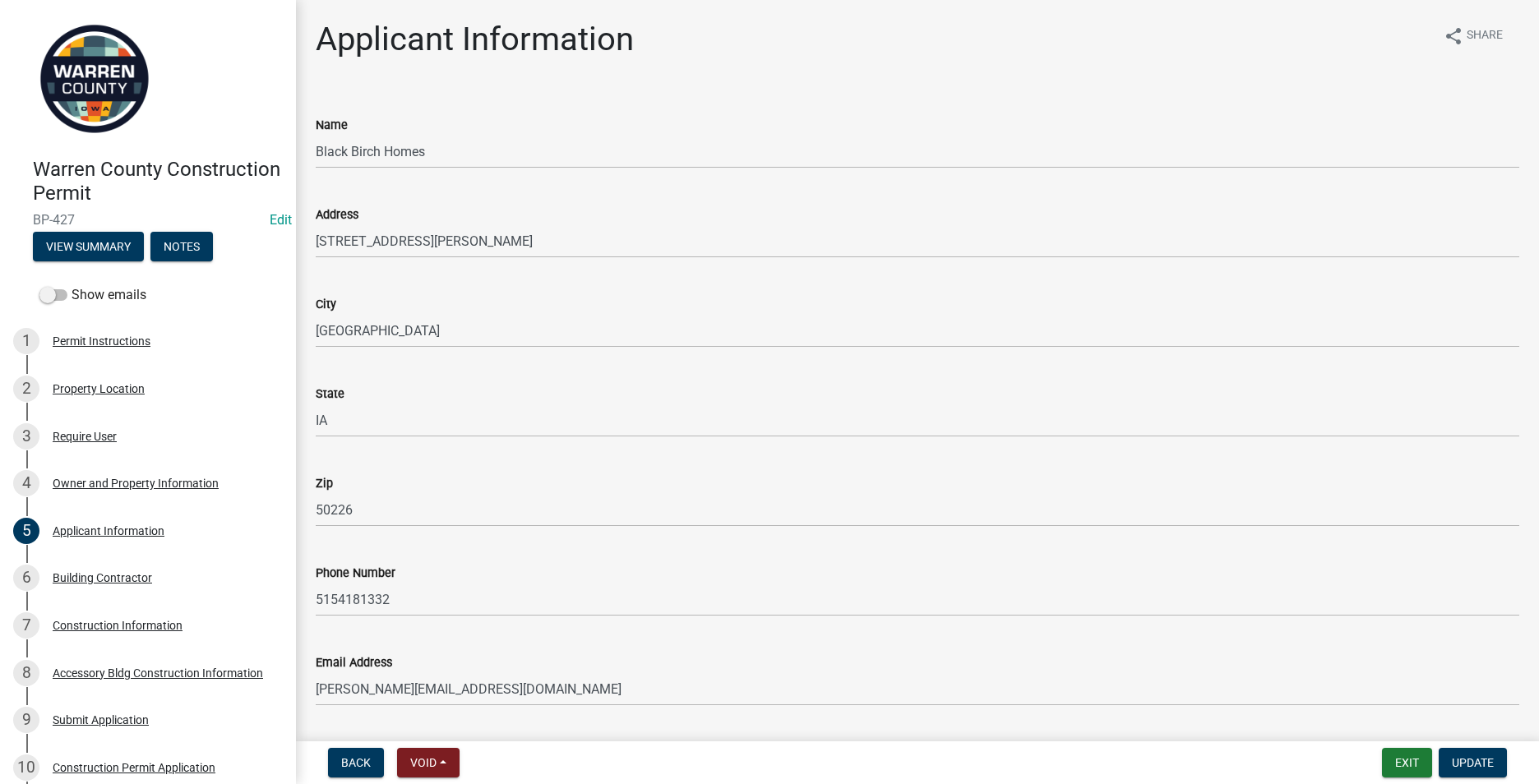
scroll to position [48, 0]
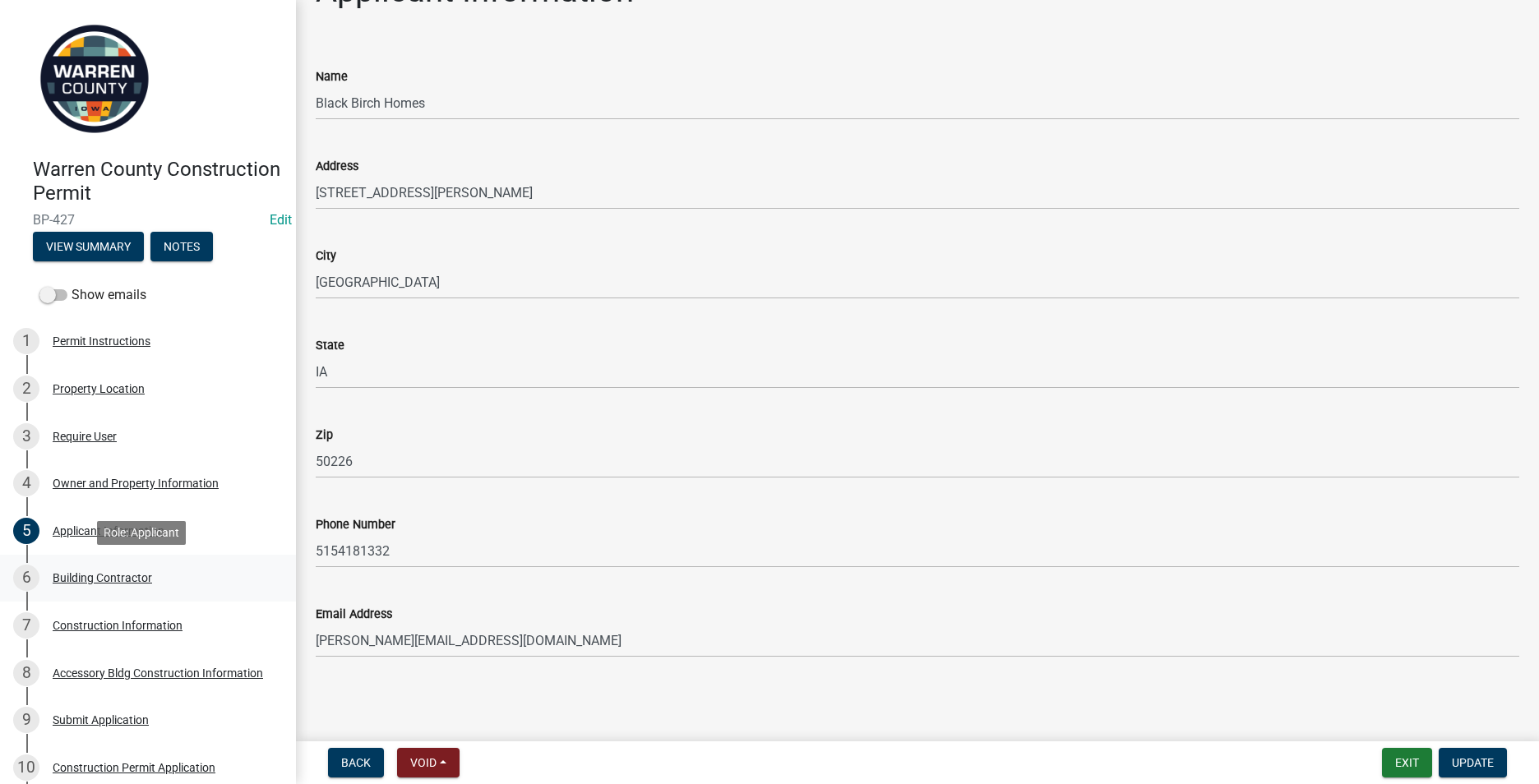
click at [121, 573] on div "Building Contractor" at bounding box center [102, 578] width 99 height 12
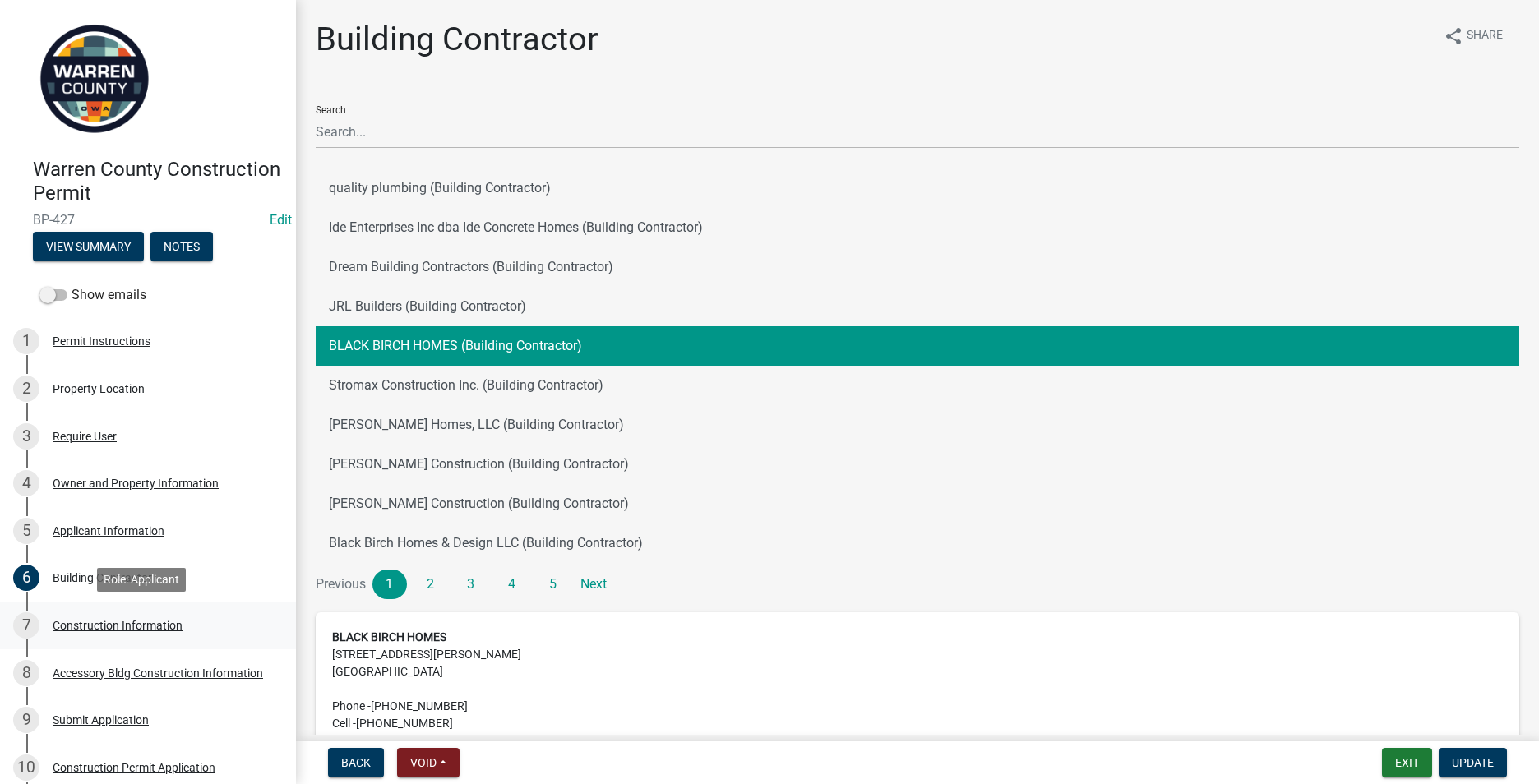
click at [117, 628] on div "Construction Information" at bounding box center [117, 626] width 130 height 12
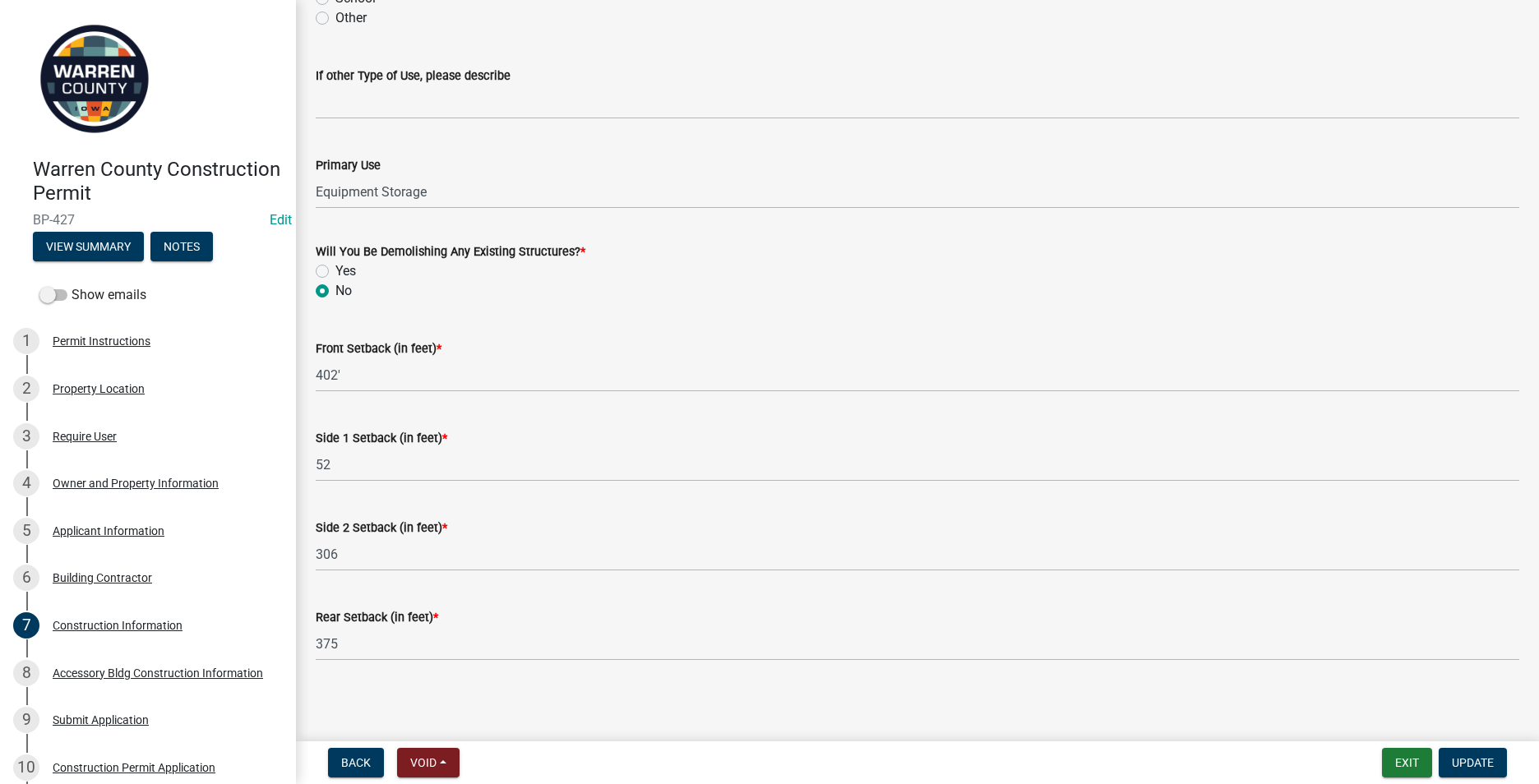
scroll to position [497, 0]
click at [98, 667] on div "Accessory Bldg Construction Information" at bounding box center [158, 673] width 210 height 12
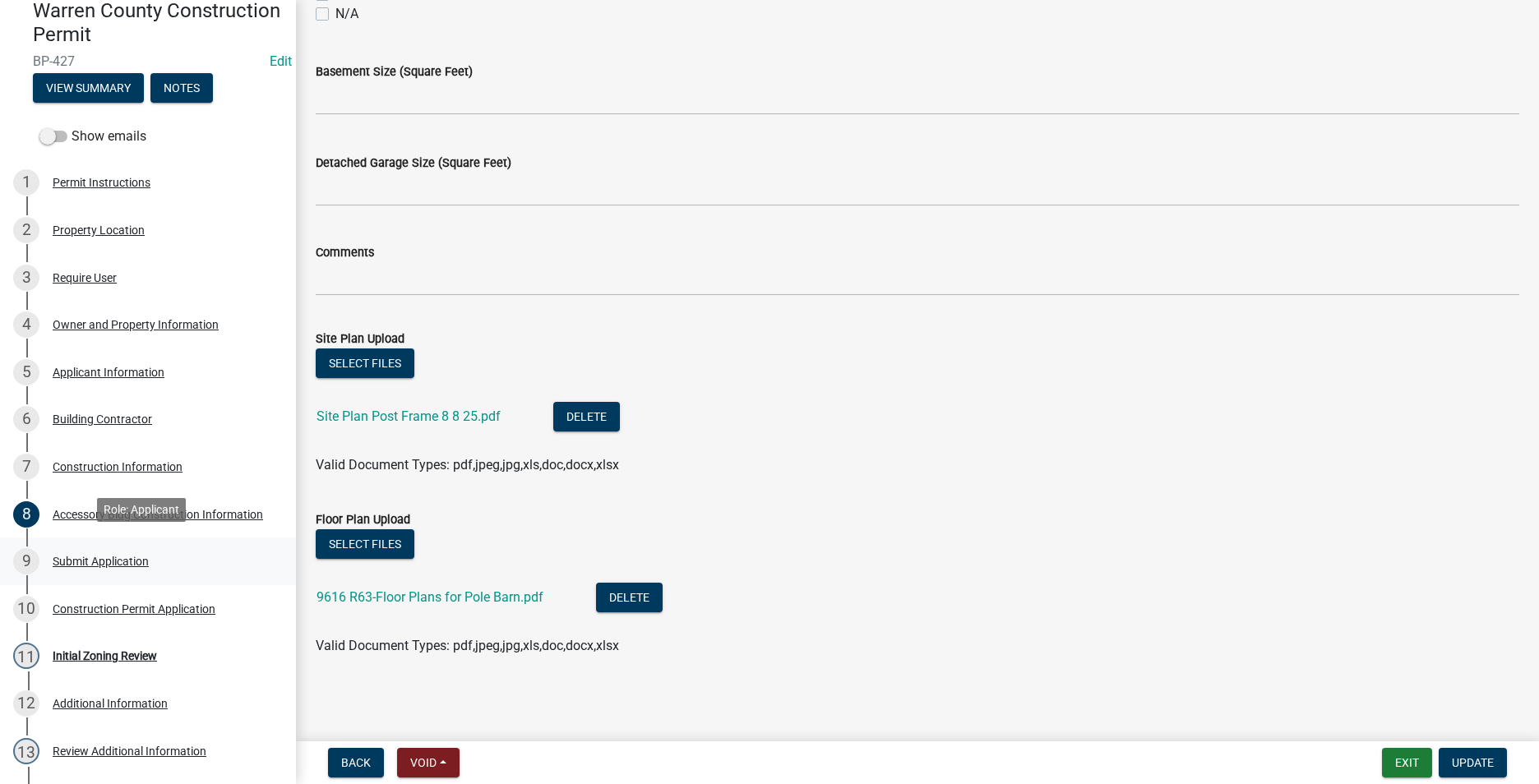
scroll to position [164, 0]
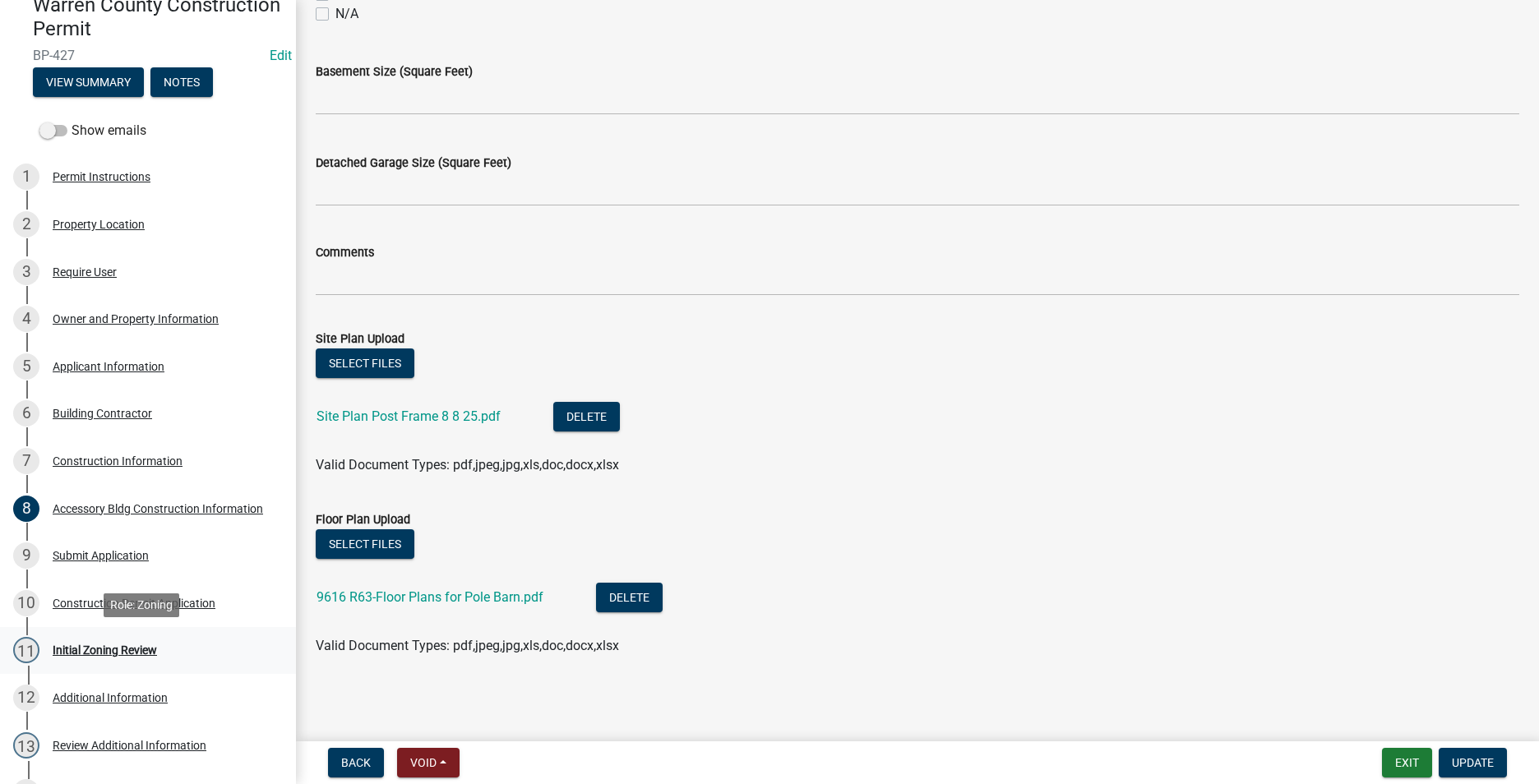
click at [98, 653] on div "Initial Zoning Review" at bounding box center [104, 650] width 104 height 12
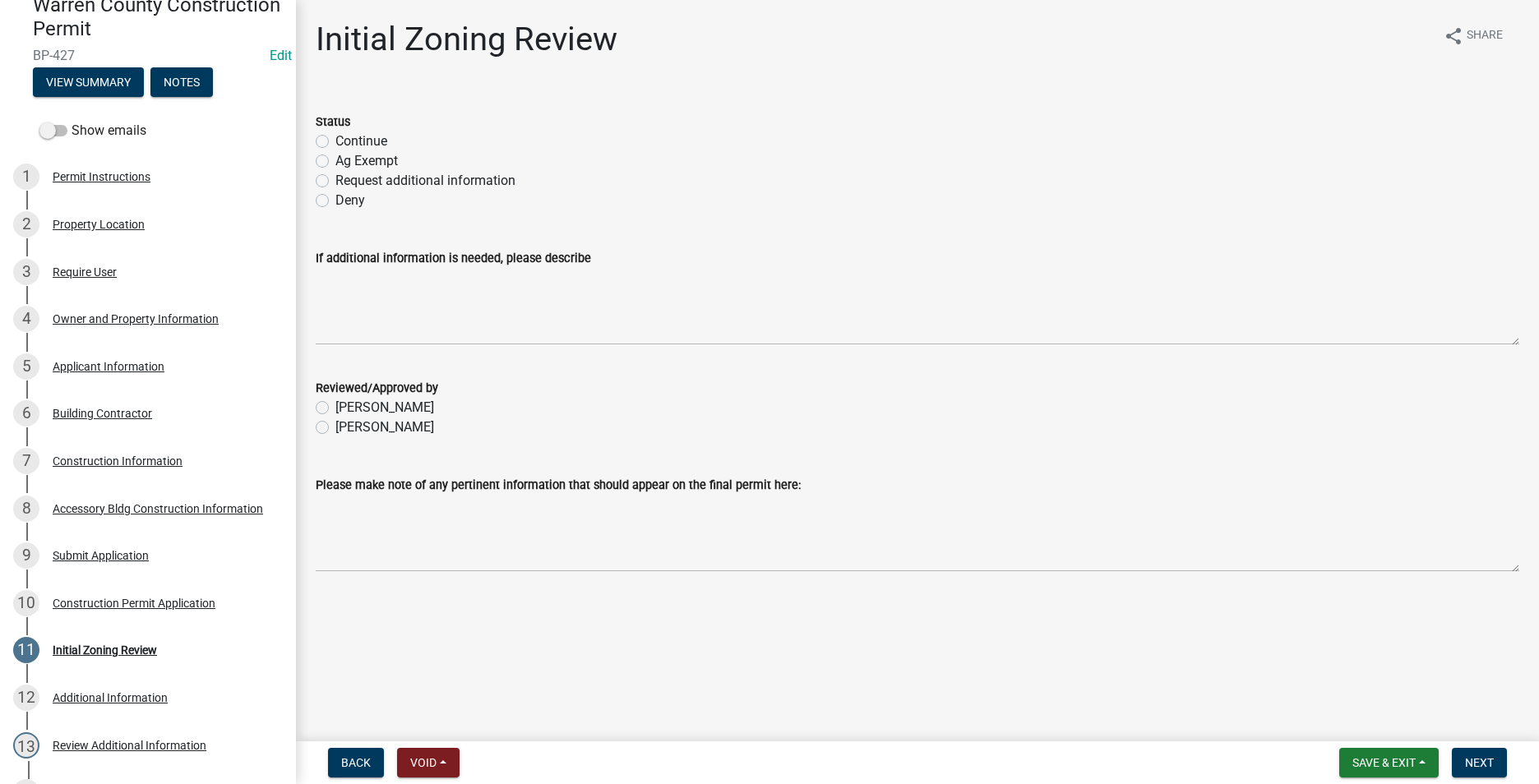
click at [336, 138] on label "Continue" at bounding box center [361, 141] width 52 height 19
click at [336, 138] on input "Continue" at bounding box center [341, 136] width 11 height 11
radio input "true"
click at [336, 430] on label "[PERSON_NAME]" at bounding box center [385, 427] width 98 height 19
click at [336, 428] on input "[PERSON_NAME]" at bounding box center [341, 423] width 11 height 11
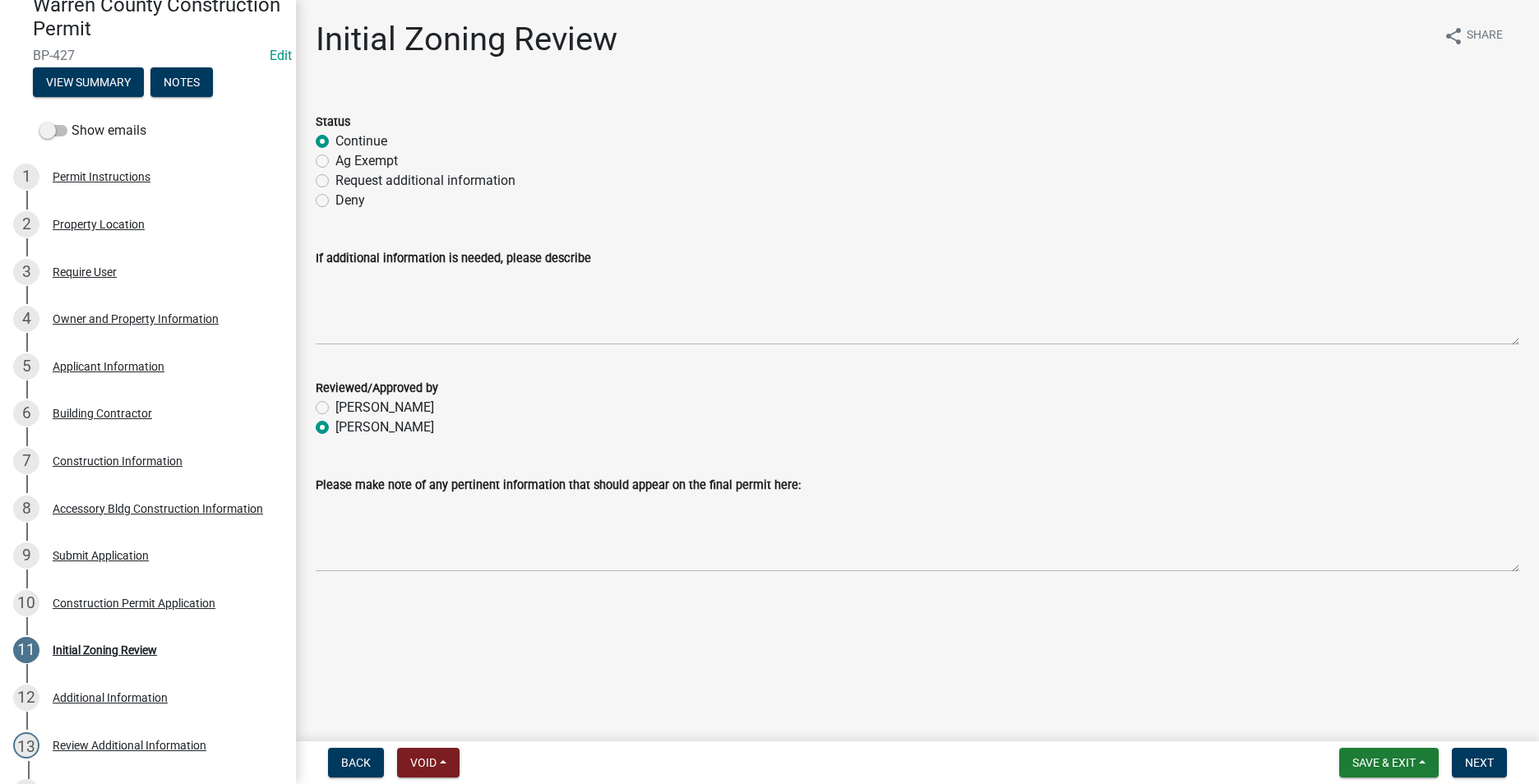
radio input "true"
click at [1484, 758] on span "Next" at bounding box center [1480, 763] width 29 height 14
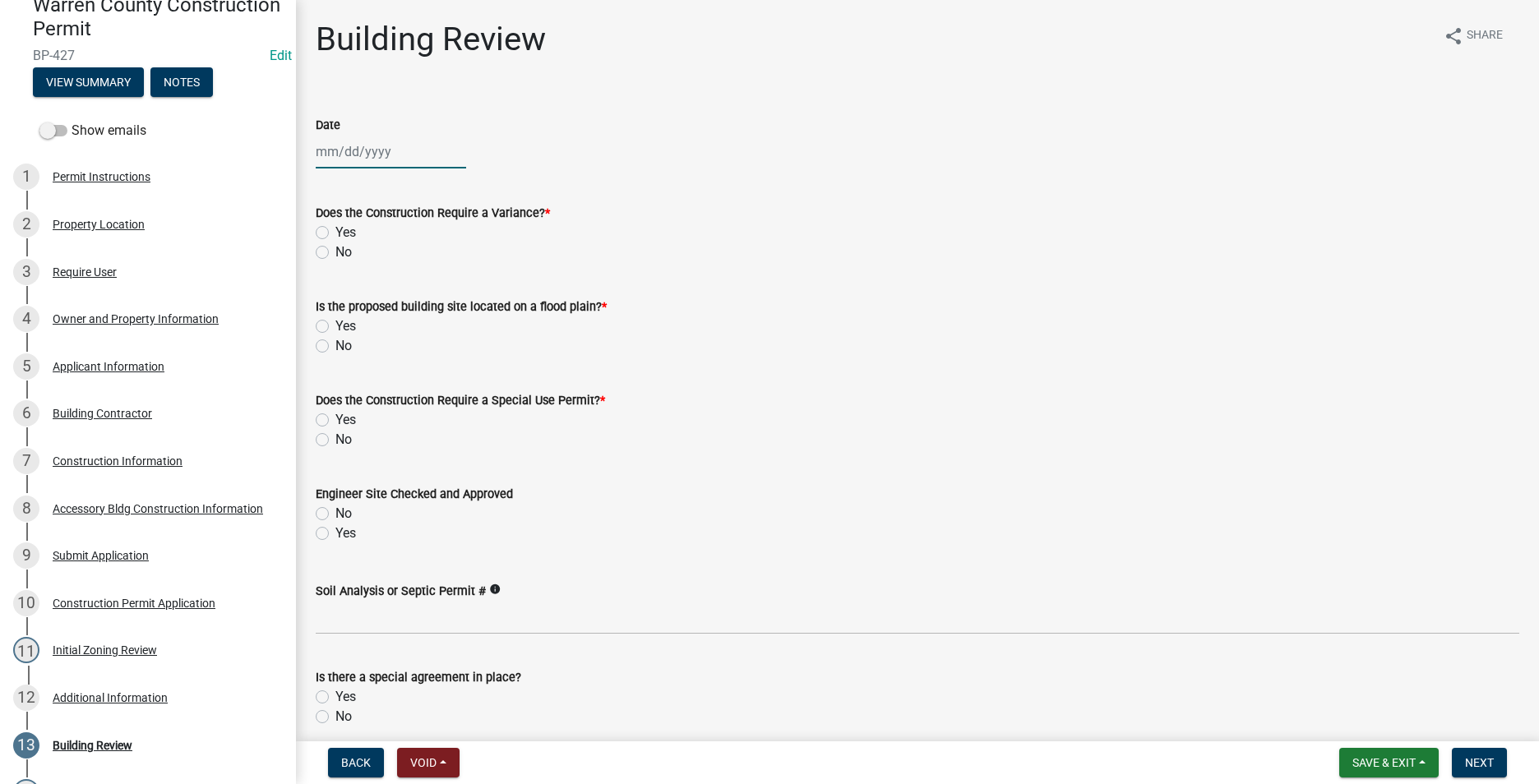
click at [365, 160] on div at bounding box center [390, 152] width 150 height 34
select select "8"
select select "2025"
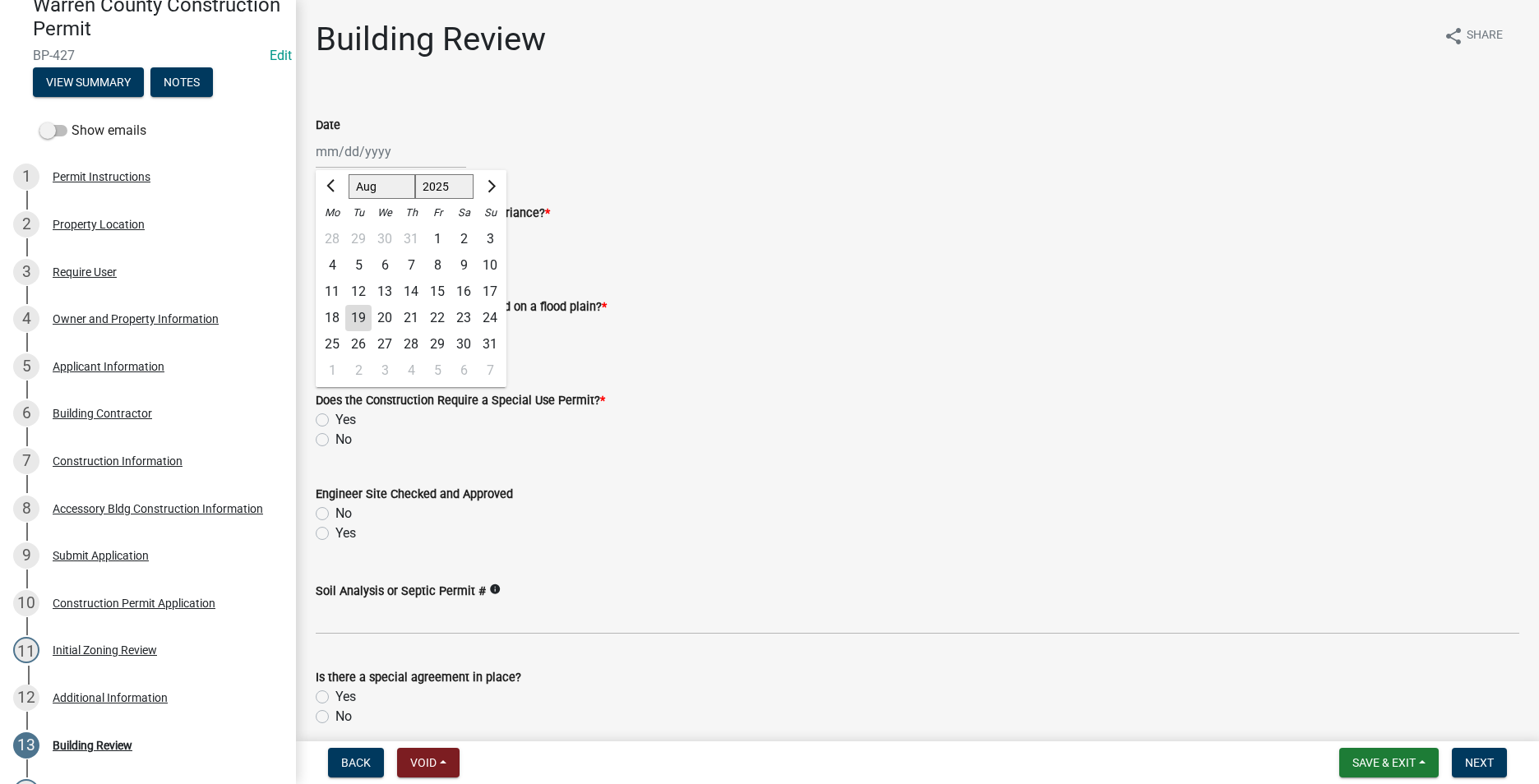
click at [358, 313] on div "19" at bounding box center [358, 318] width 26 height 26
type input "[DATE]"
click at [336, 256] on label "No" at bounding box center [343, 252] width 16 height 19
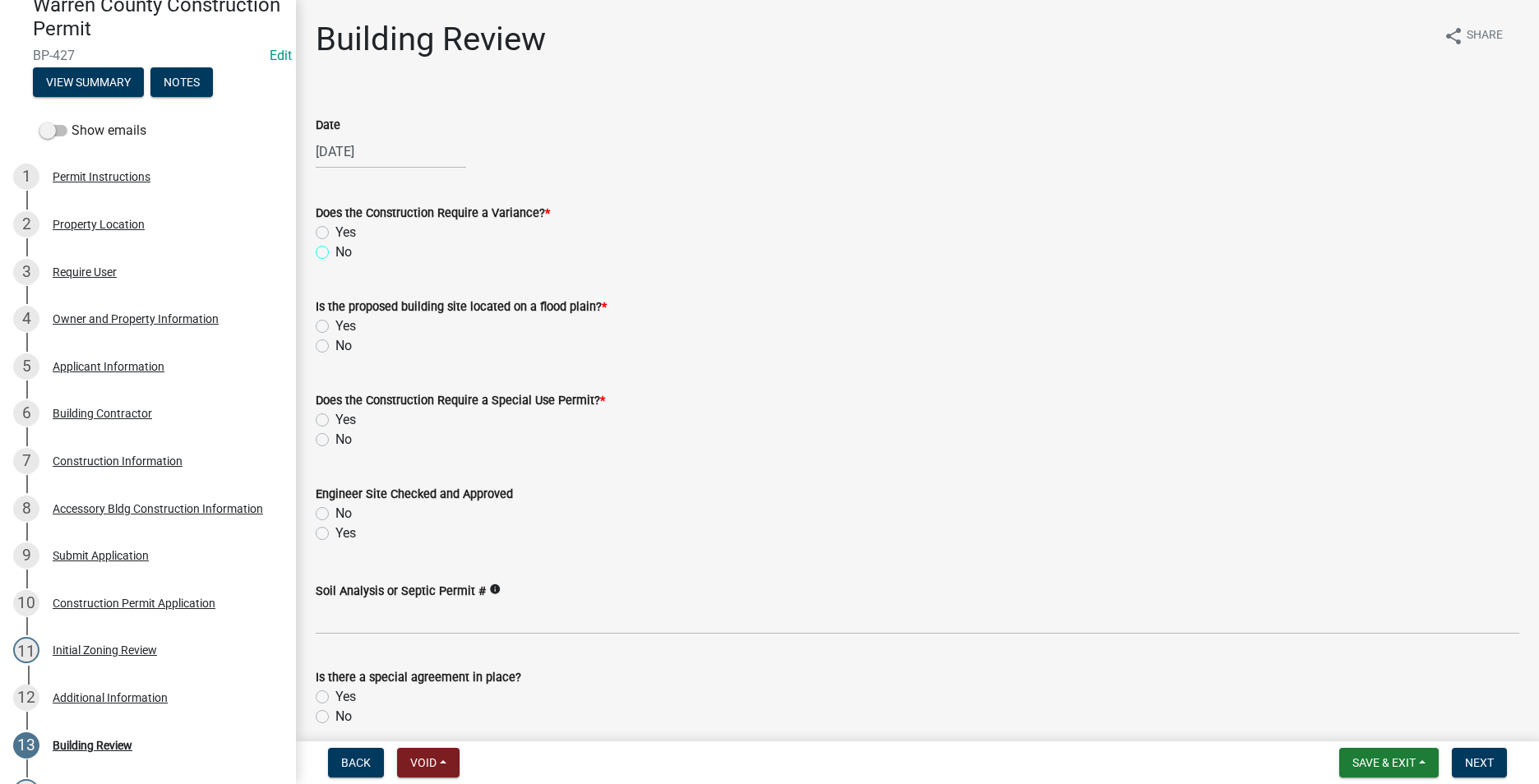
click at [336, 253] on input "No" at bounding box center [341, 247] width 11 height 11
radio input "true"
click at [336, 350] on label "No" at bounding box center [343, 346] width 16 height 19
click at [336, 347] on input "No" at bounding box center [341, 342] width 11 height 11
radio input "true"
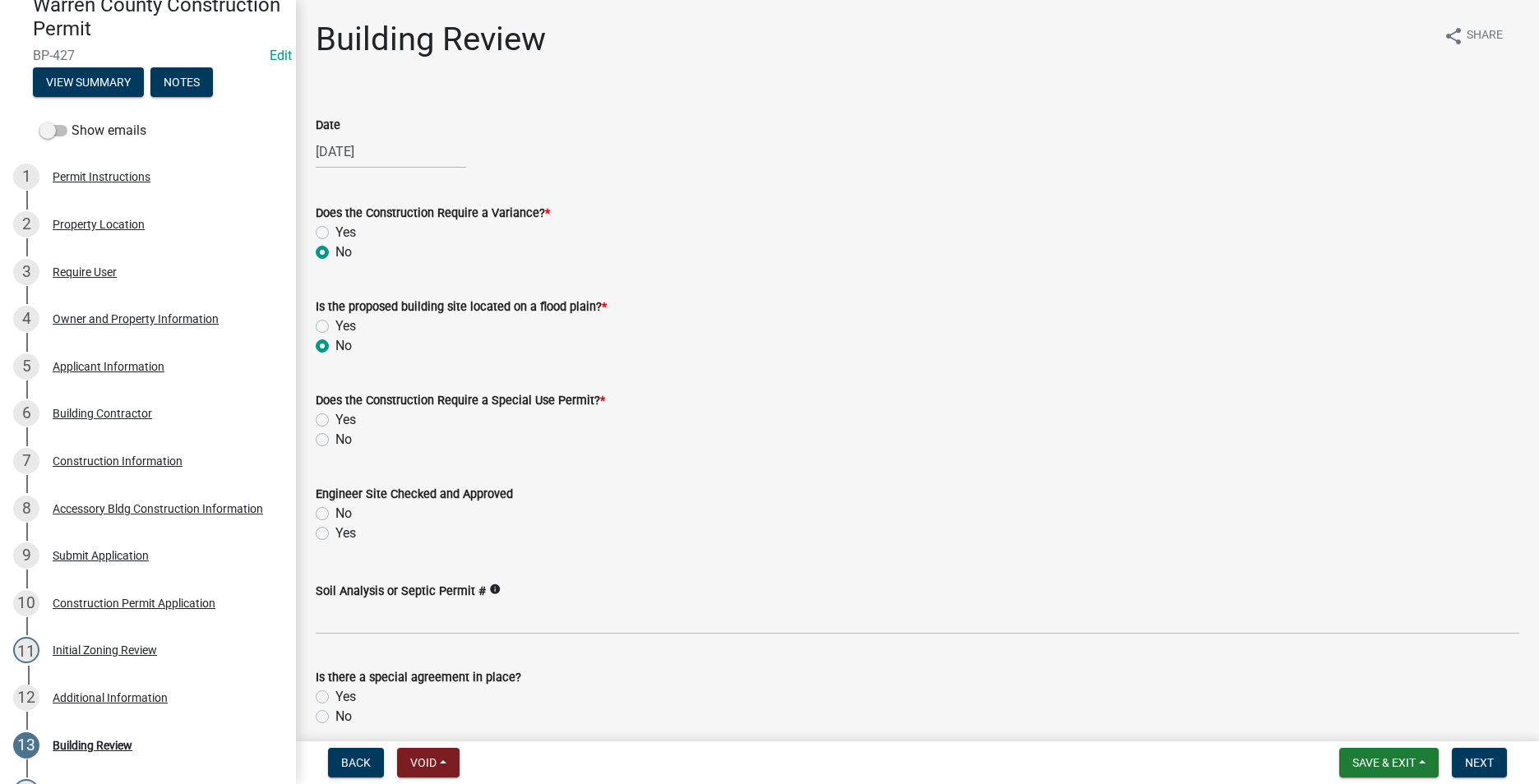
click at [336, 439] on label "No" at bounding box center [343, 439] width 16 height 19
click at [336, 439] on input "No" at bounding box center [341, 435] width 11 height 11
radio input "true"
click at [336, 535] on label "Yes" at bounding box center [346, 533] width 20 height 19
click at [336, 534] on input "Yes" at bounding box center [341, 529] width 11 height 11
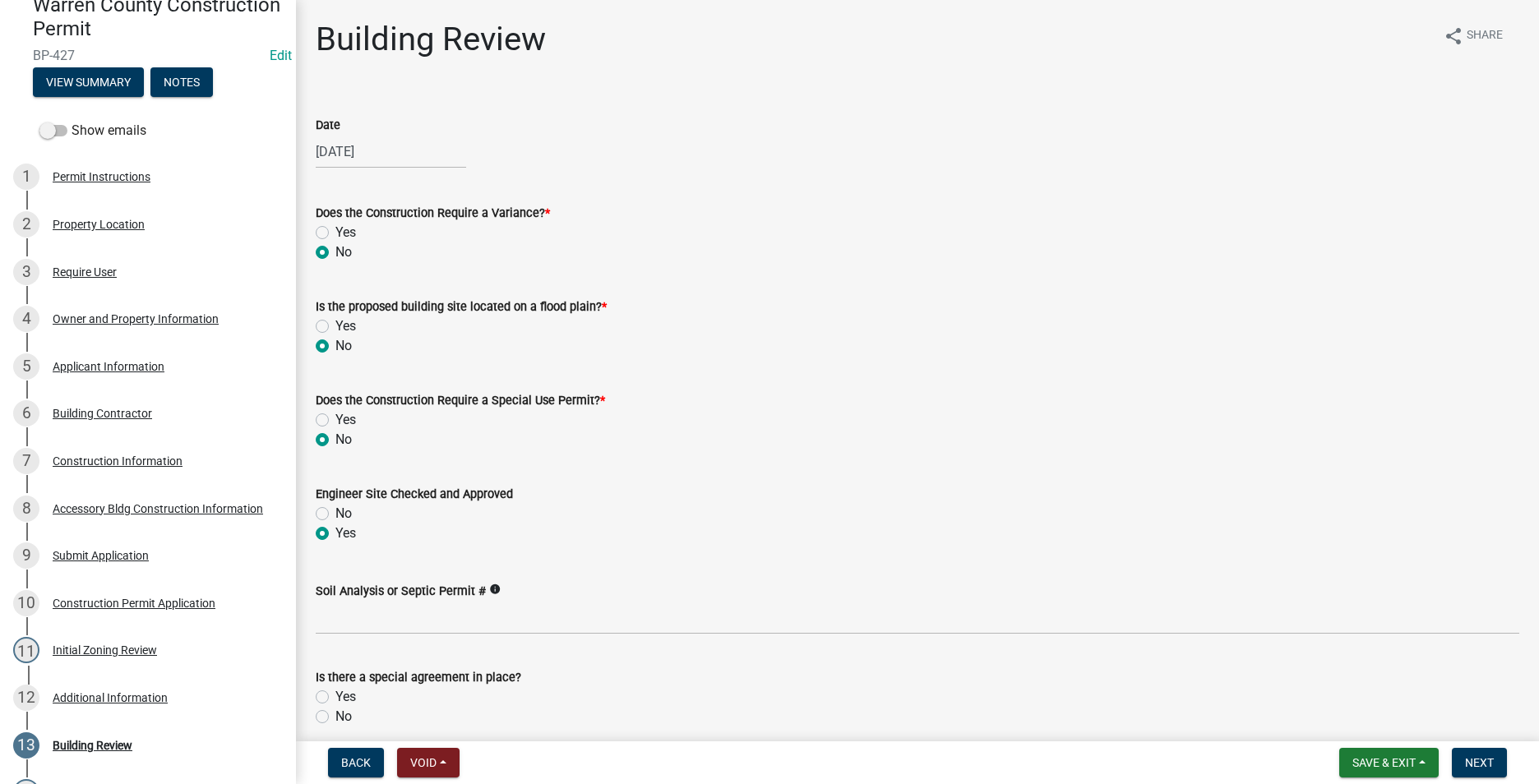
radio input "true"
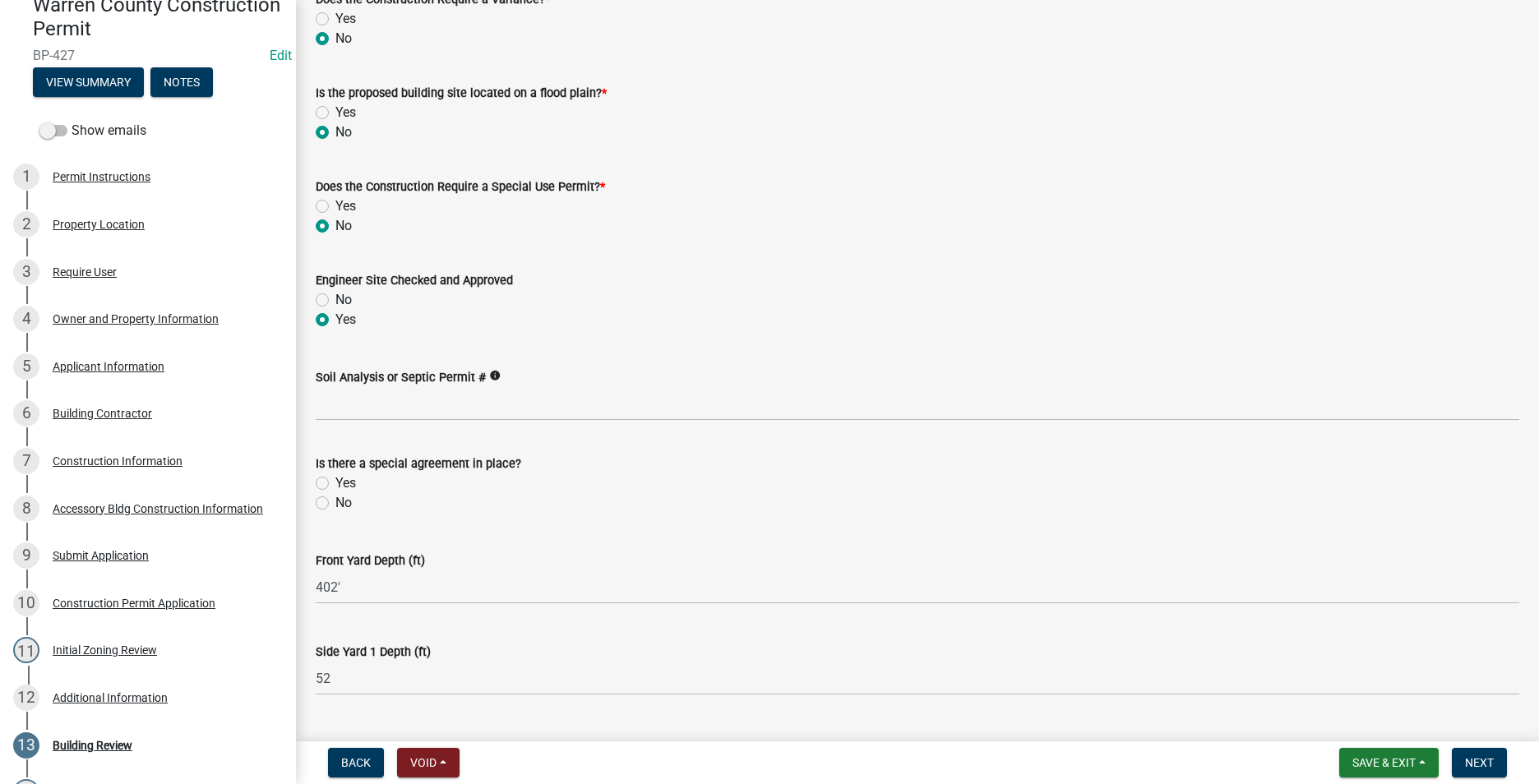
scroll to position [247, 0]
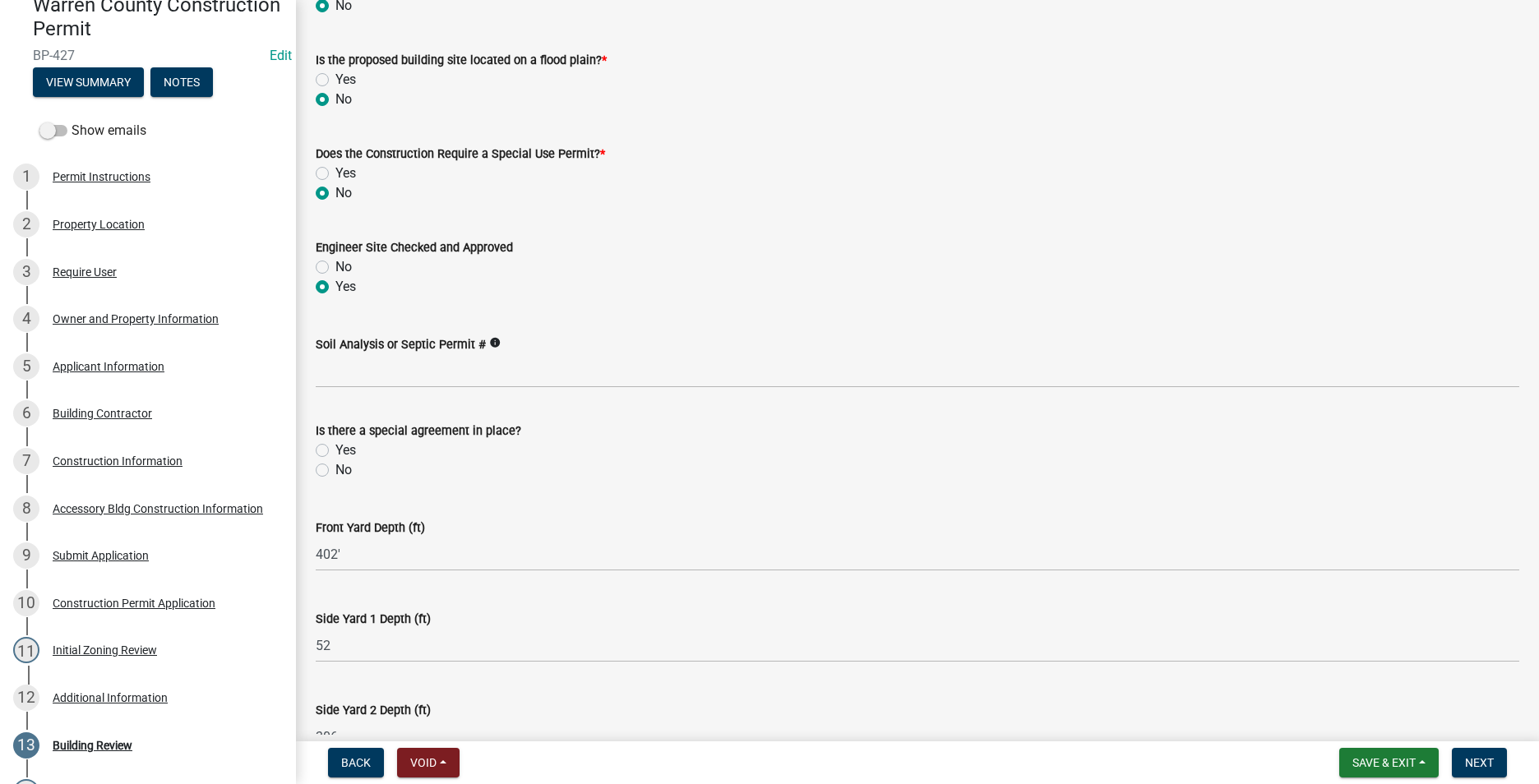
click at [336, 469] on label "No" at bounding box center [343, 470] width 16 height 19
click at [336, 469] on input "No" at bounding box center [341, 465] width 11 height 11
radio input "true"
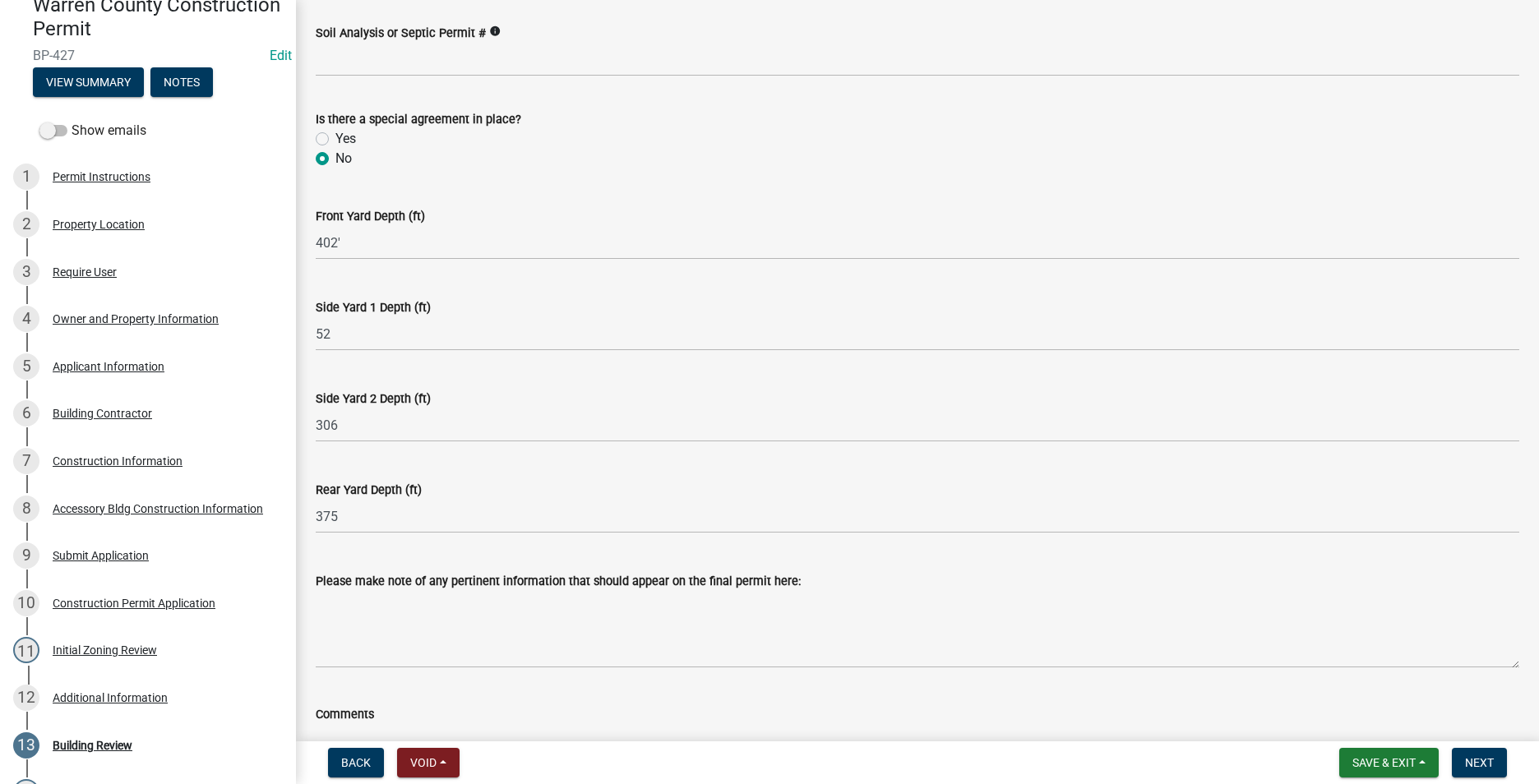
scroll to position [658, 0]
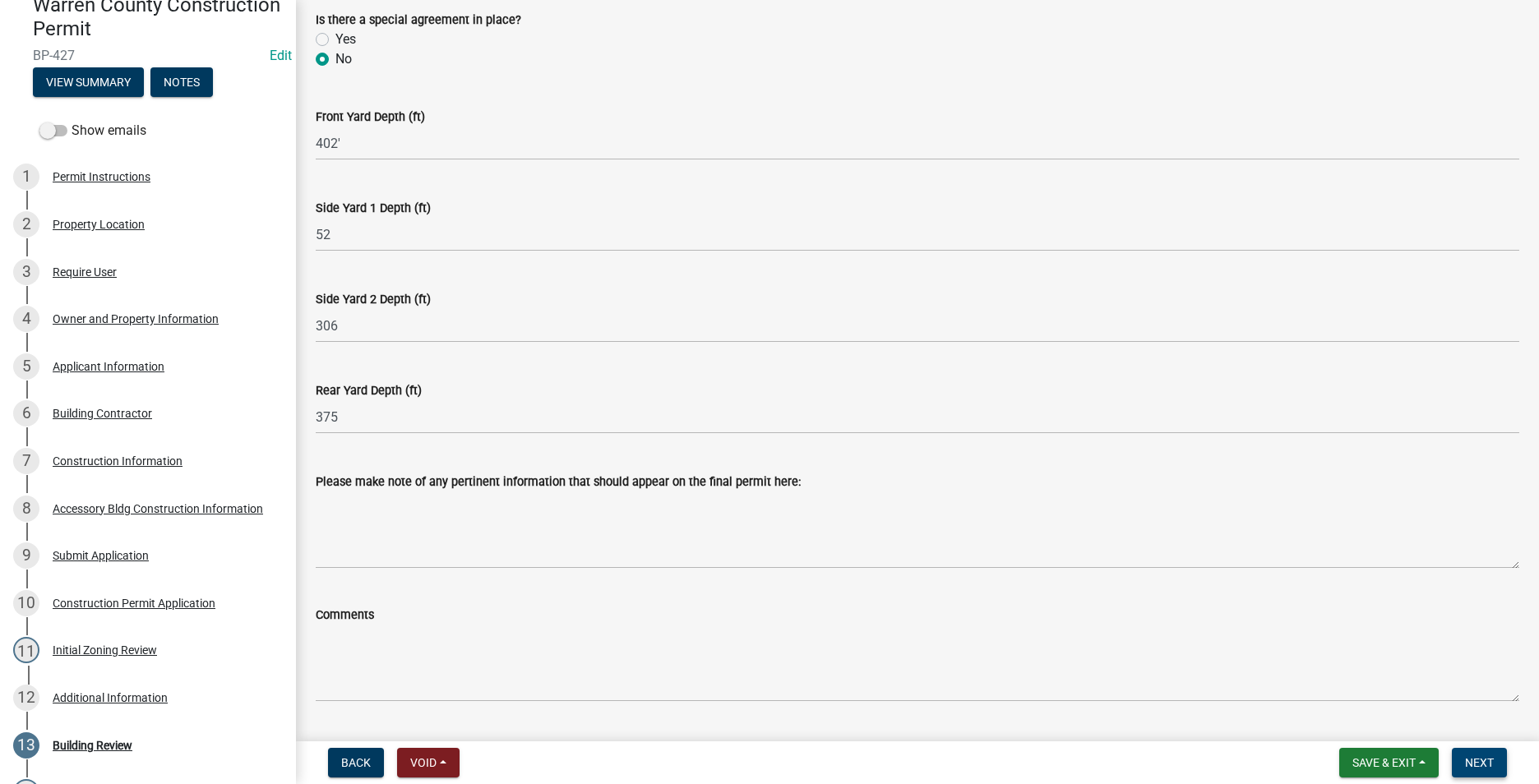
click at [1493, 767] on span "Next" at bounding box center [1480, 763] width 29 height 14
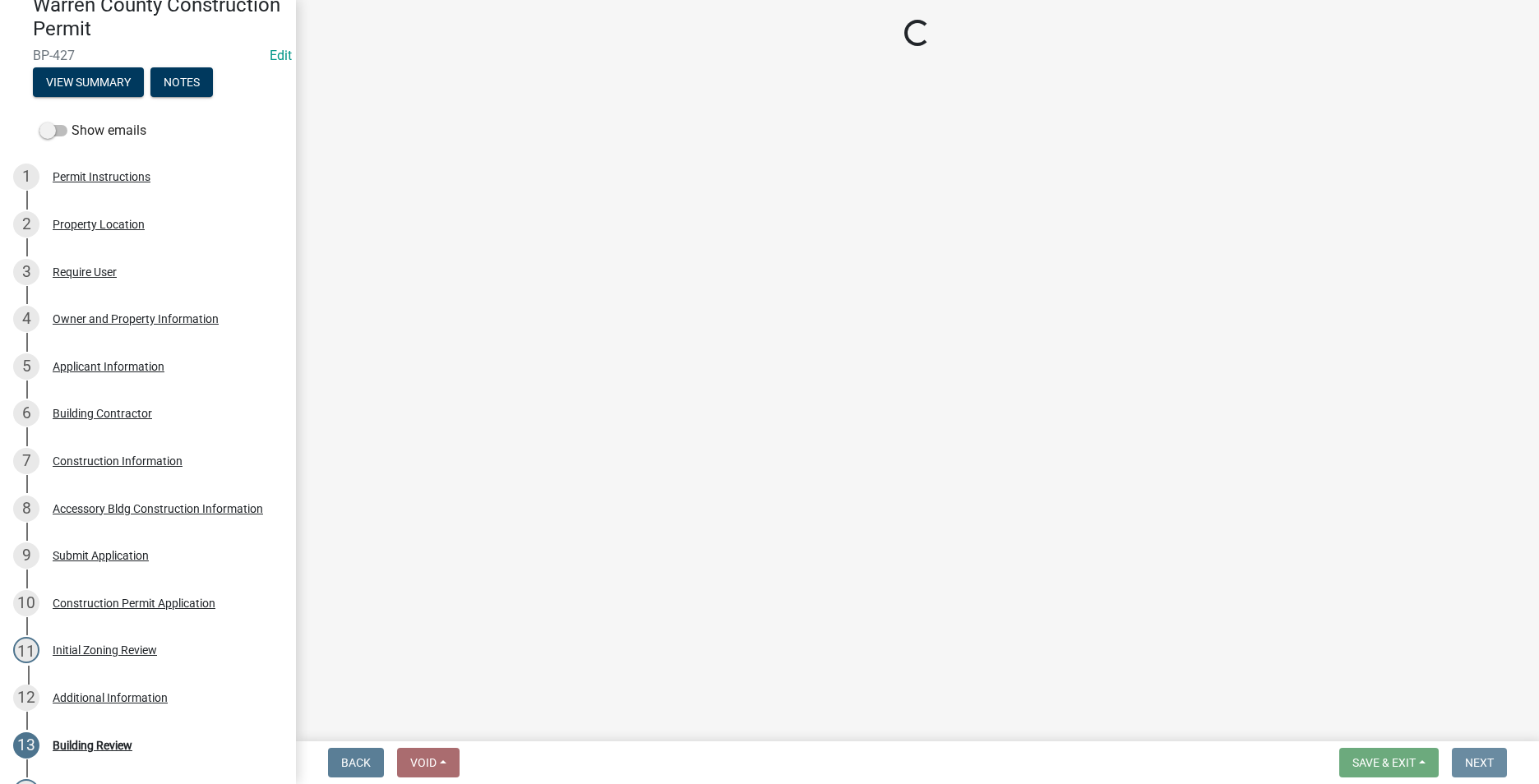
scroll to position [0, 0]
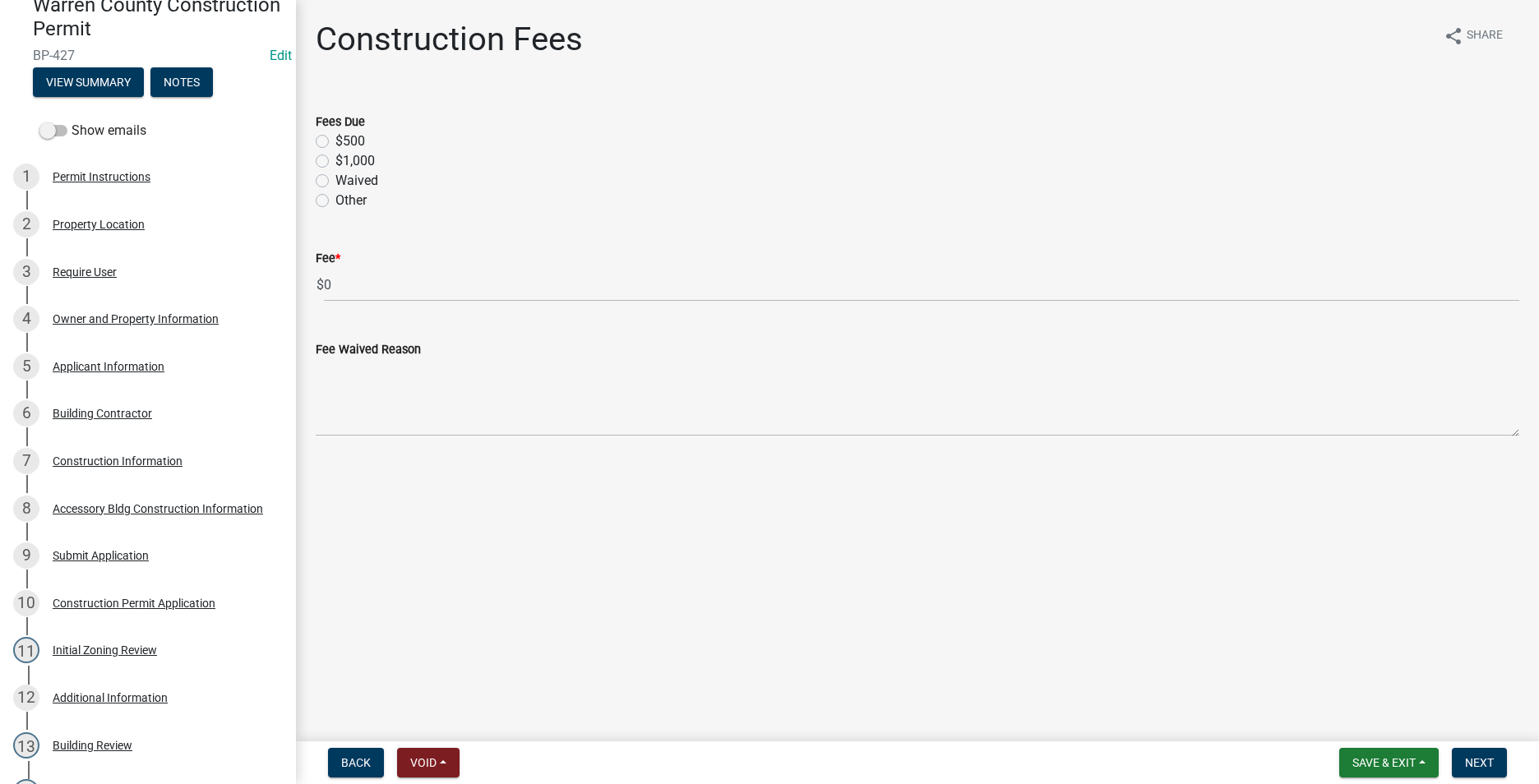
click at [336, 139] on label "$500" at bounding box center [350, 141] width 30 height 19
click at [336, 139] on input "$500" at bounding box center [341, 136] width 11 height 11
radio input "true"
click at [1466, 765] on span "Next" at bounding box center [1480, 763] width 29 height 14
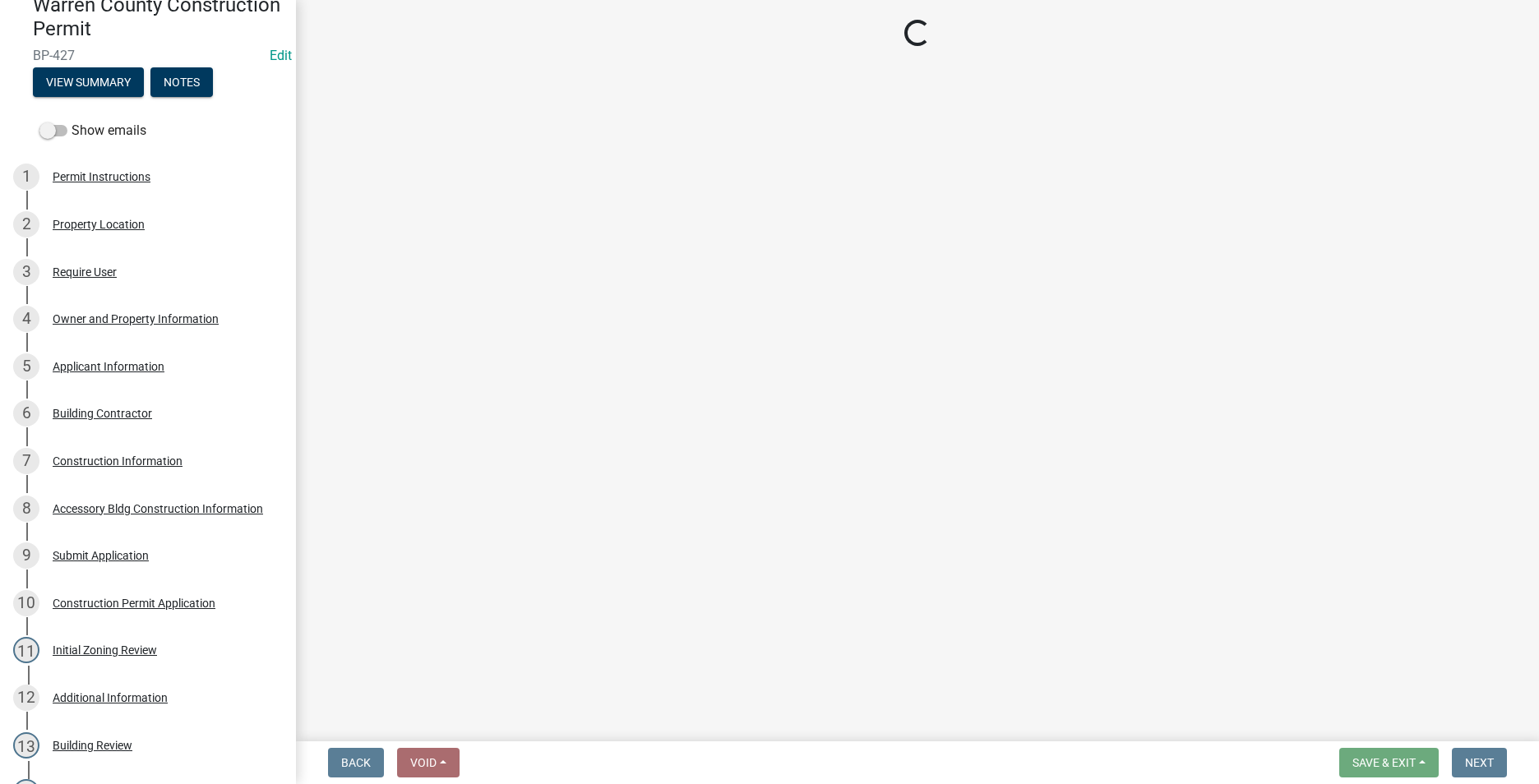
select select "3: 3"
